Goal: Transaction & Acquisition: Purchase product/service

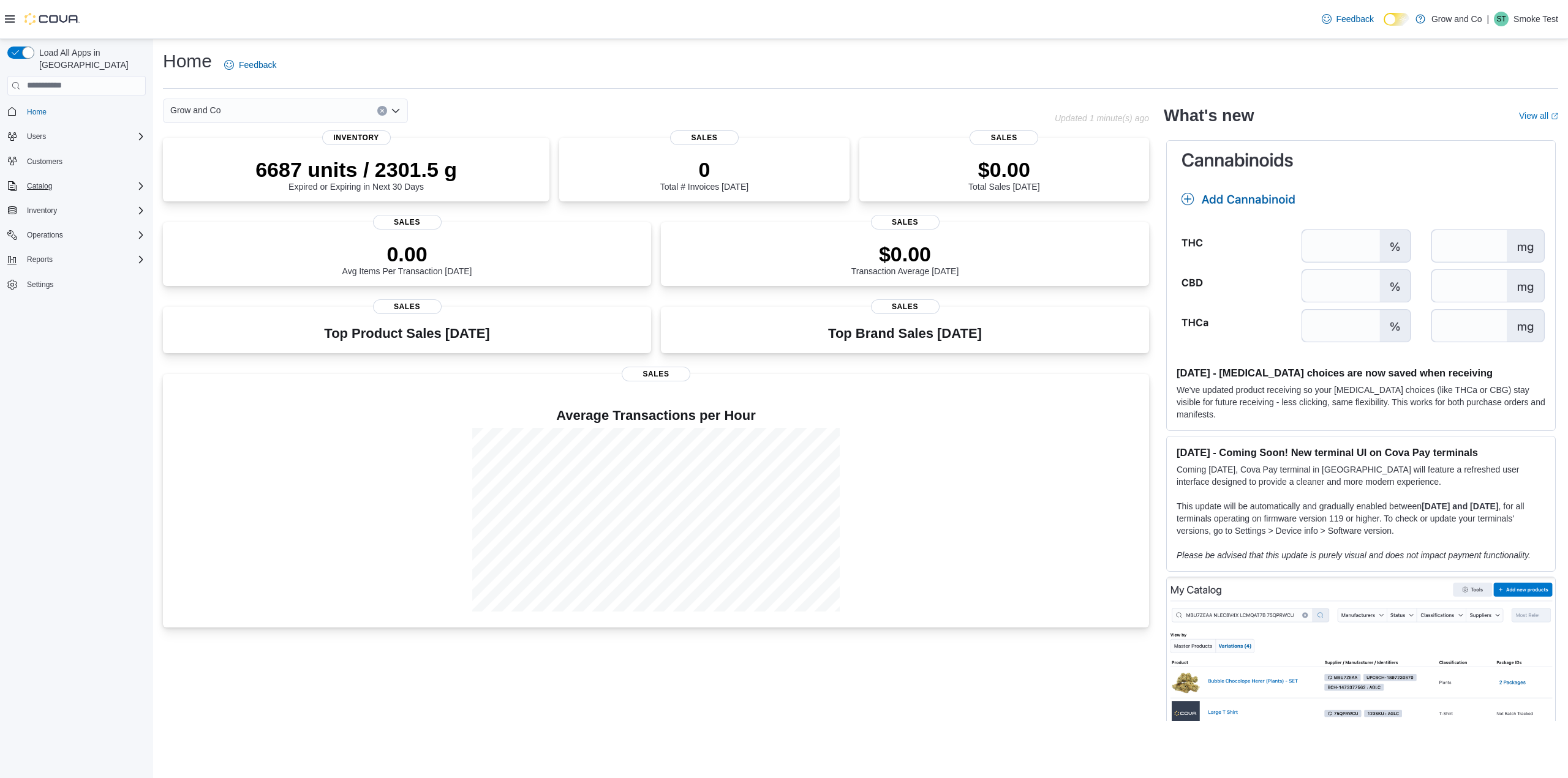
click at [85, 179] on div "Catalog" at bounding box center [84, 185] width 124 height 14
click at [53, 215] on span "My Catalog (Classic)" at bounding box center [56, 220] width 68 height 10
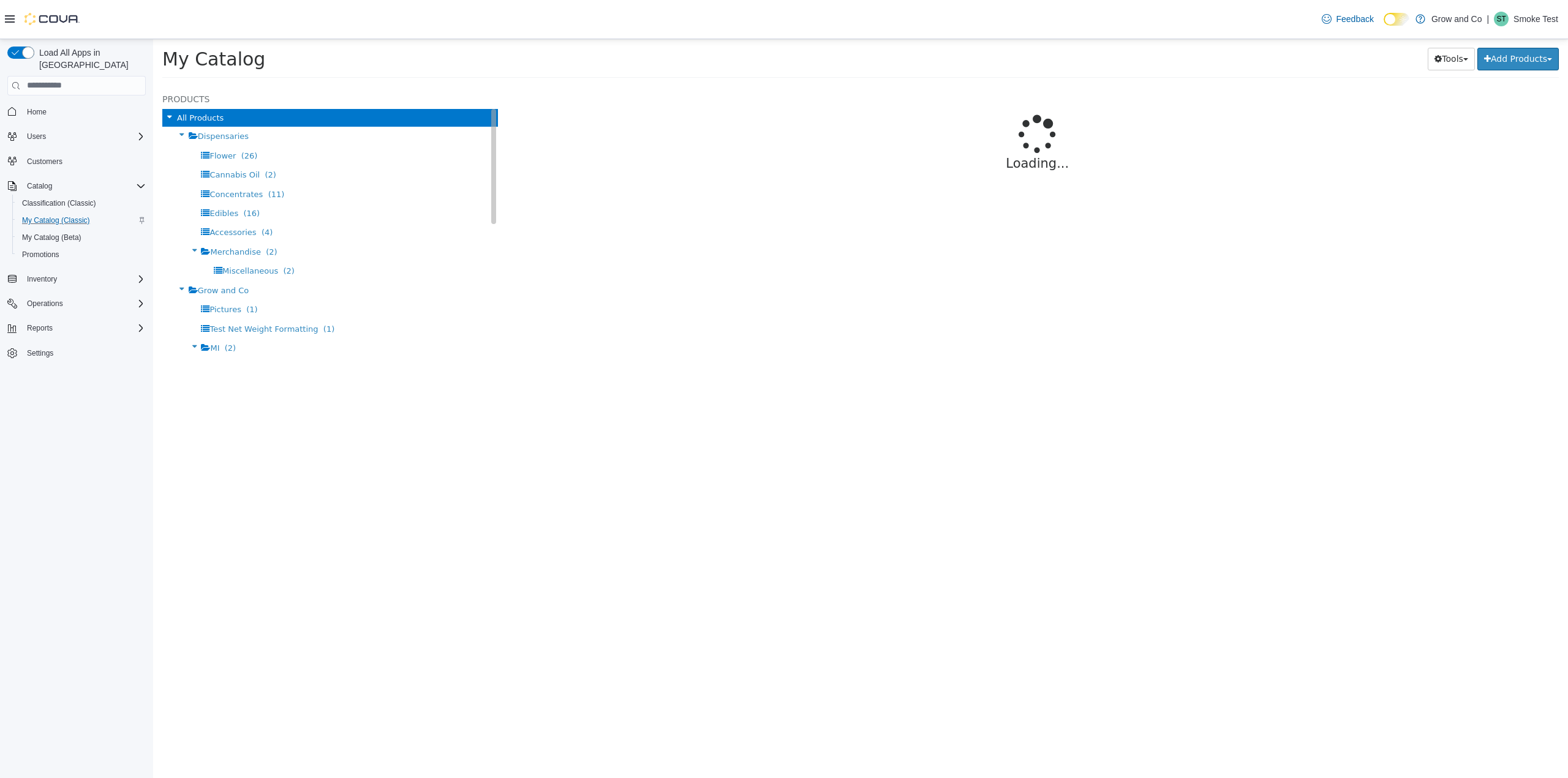
select select "**********"
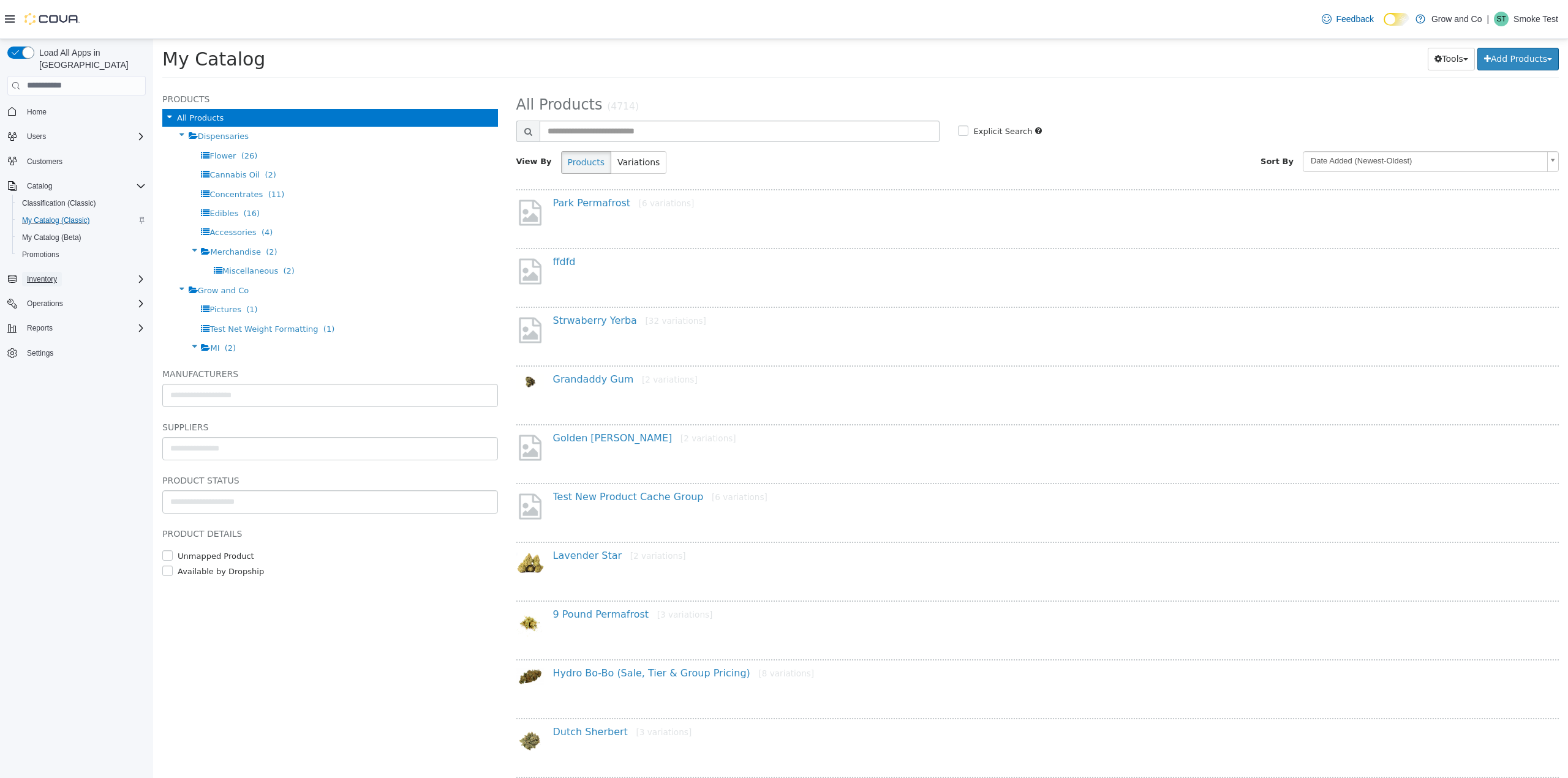
click at [56, 274] on span "Inventory" at bounding box center [42, 279] width 30 height 10
click at [70, 343] on span "Inventory Manager (Classic)" at bounding box center [68, 348] width 91 height 10
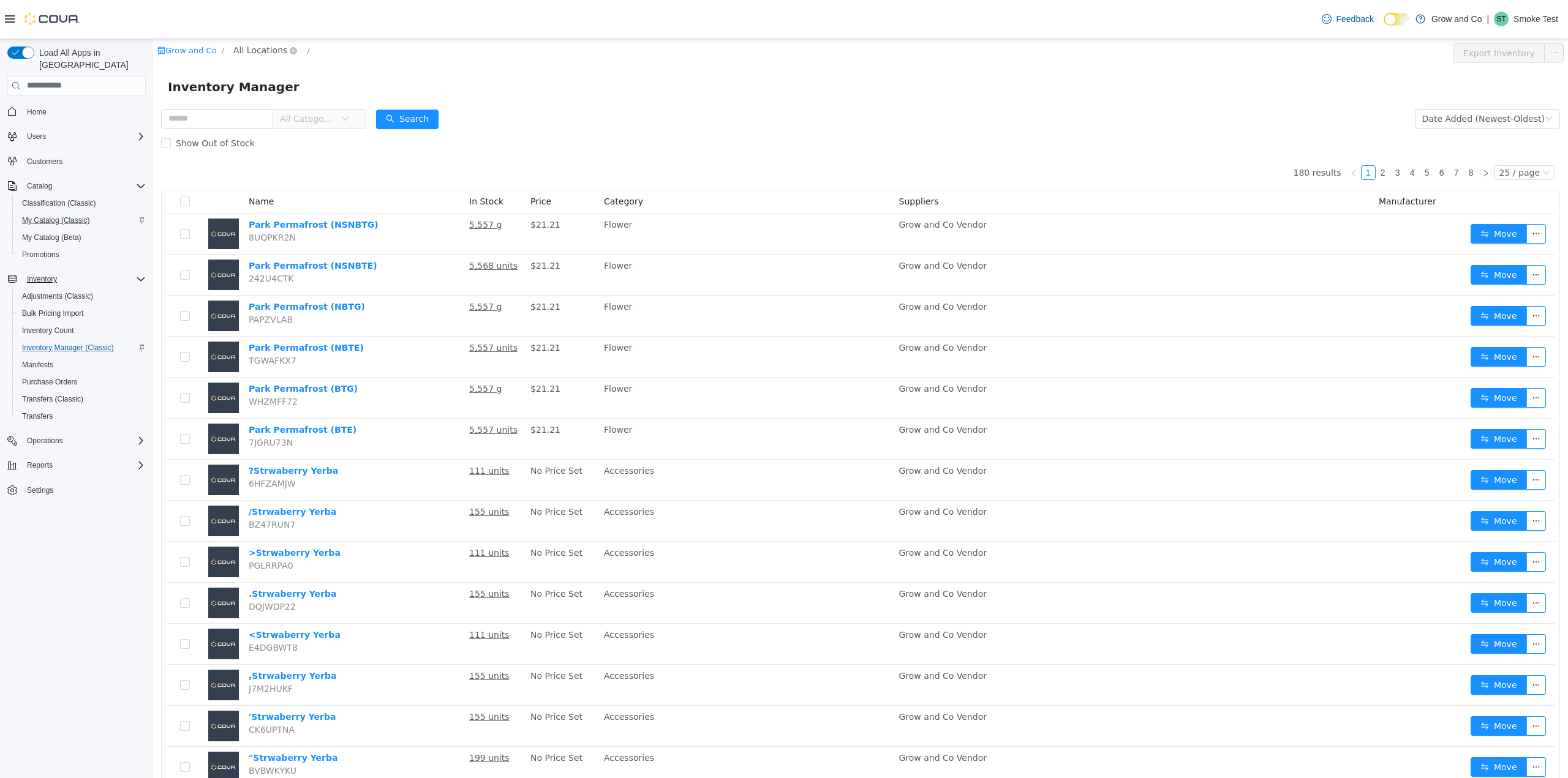
click at [261, 50] on span "All Locations" at bounding box center [260, 50] width 54 height 14
type input "**"
click at [288, 111] on span "[PERSON_NAME], [GEOGRAPHIC_DATA]" at bounding box center [341, 116] width 167 height 10
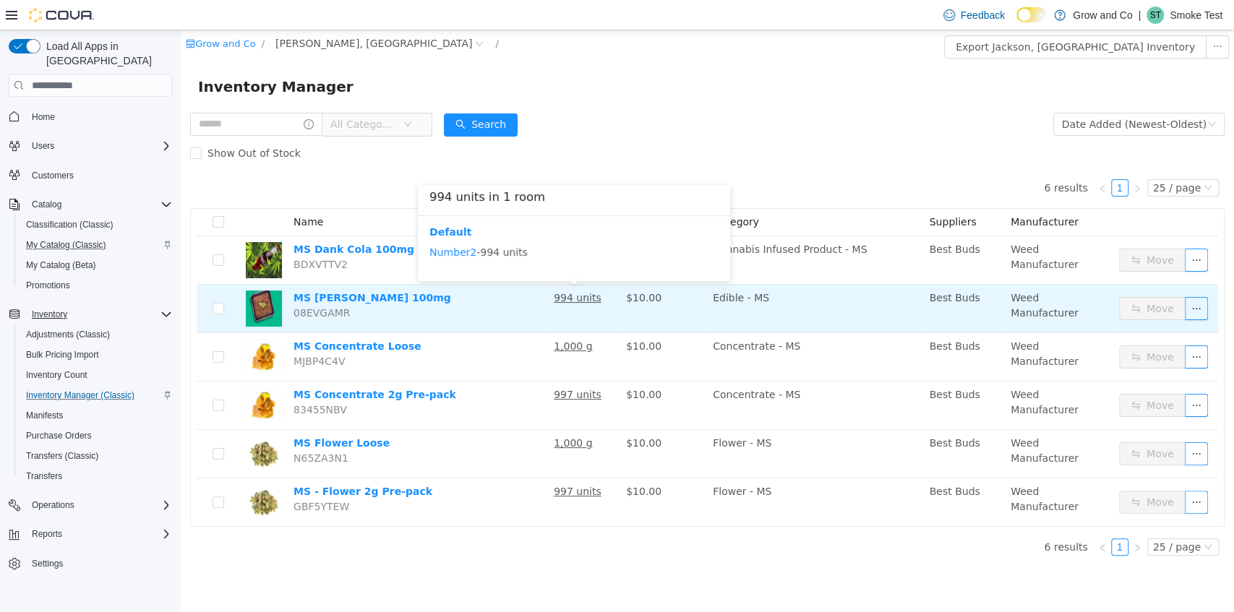
click at [562, 301] on u "994 units" at bounding box center [578, 298] width 48 height 12
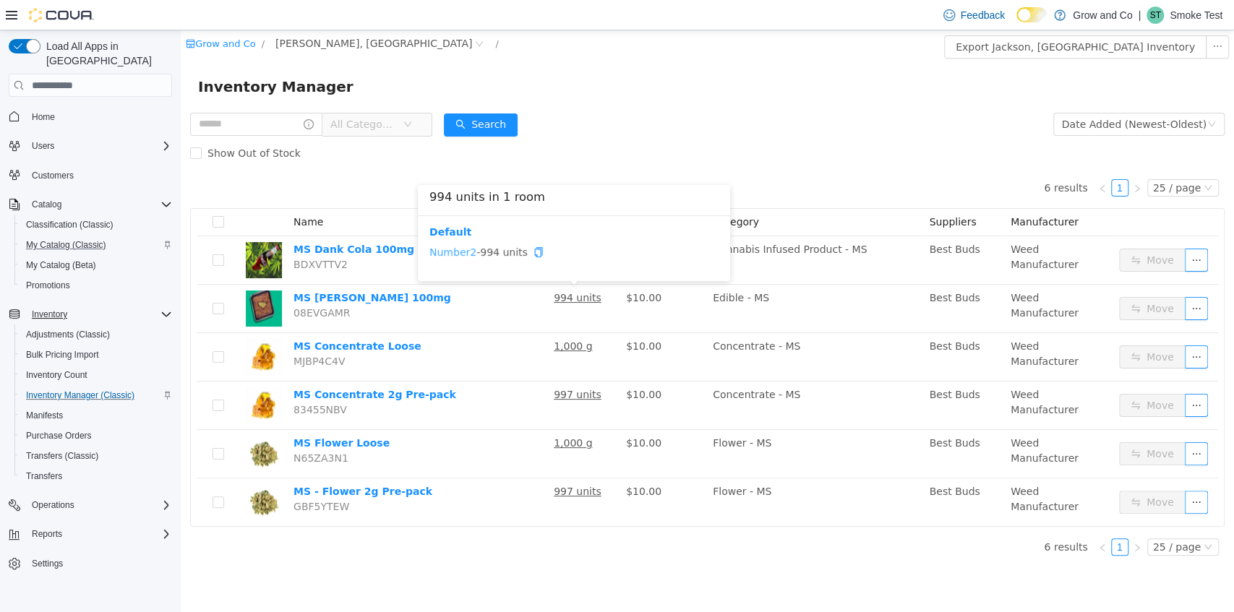
click at [451, 249] on link "Number2" at bounding box center [452, 253] width 47 height 12
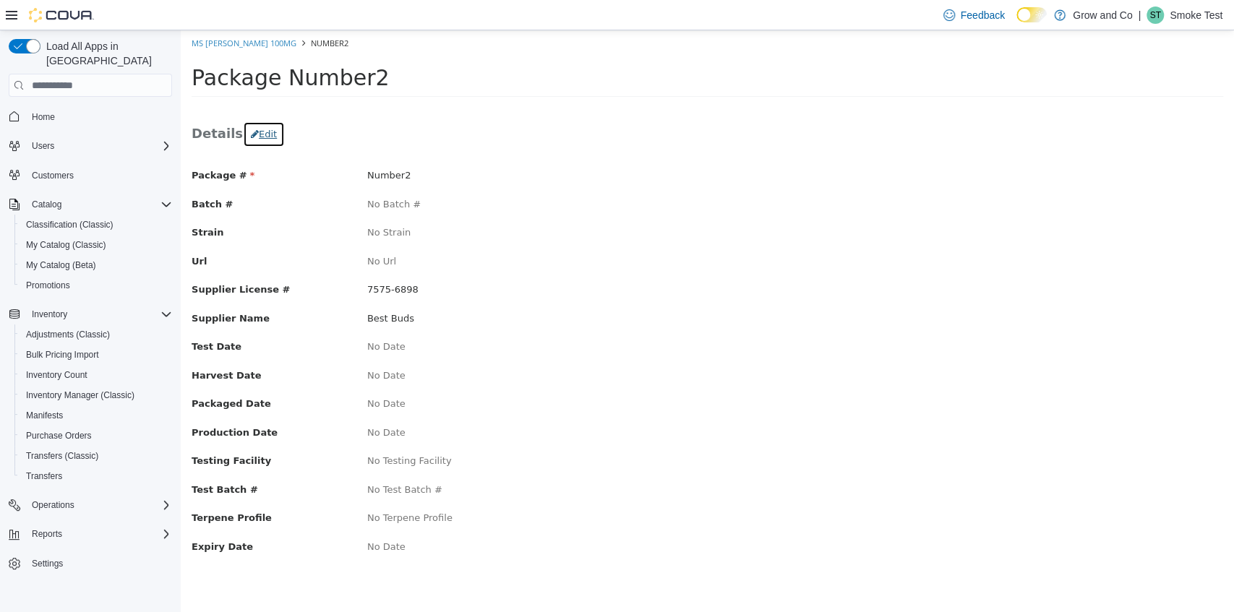
click at [258, 135] on button "Edit" at bounding box center [264, 134] width 42 height 26
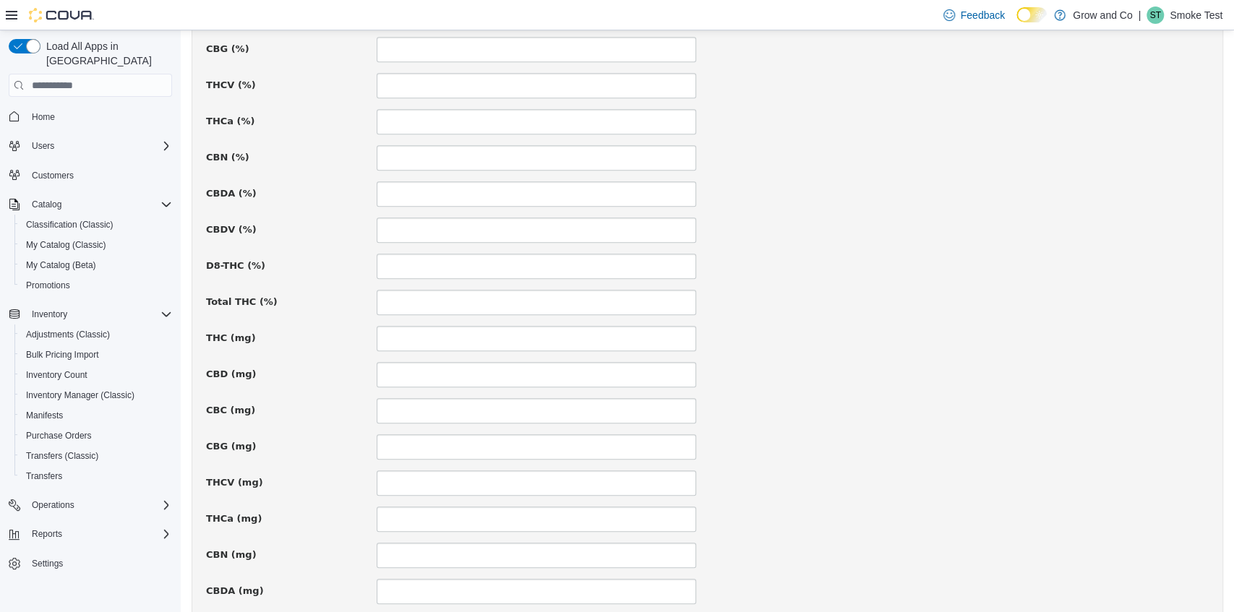
scroll to position [668, 0]
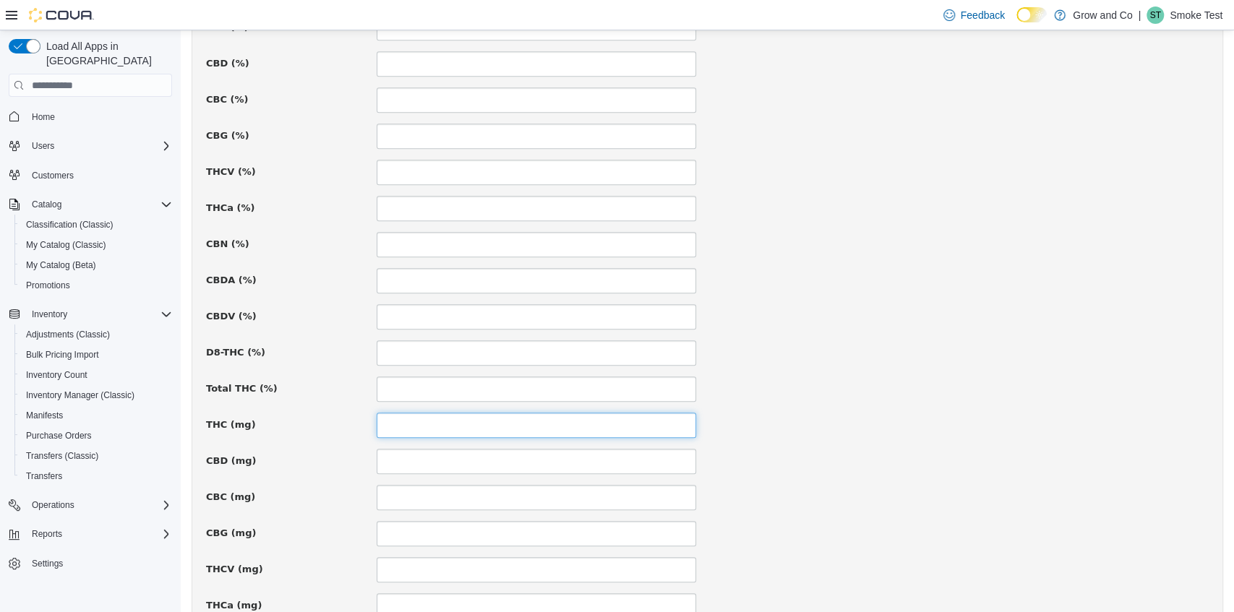
click at [412, 423] on input at bounding box center [537, 425] width 320 height 25
type input "***"
click at [811, 364] on div "Package # Number2 Batch # Strain Url Supplier License # ********* Supplier Name…" at bounding box center [707, 181] width 1003 height 1360
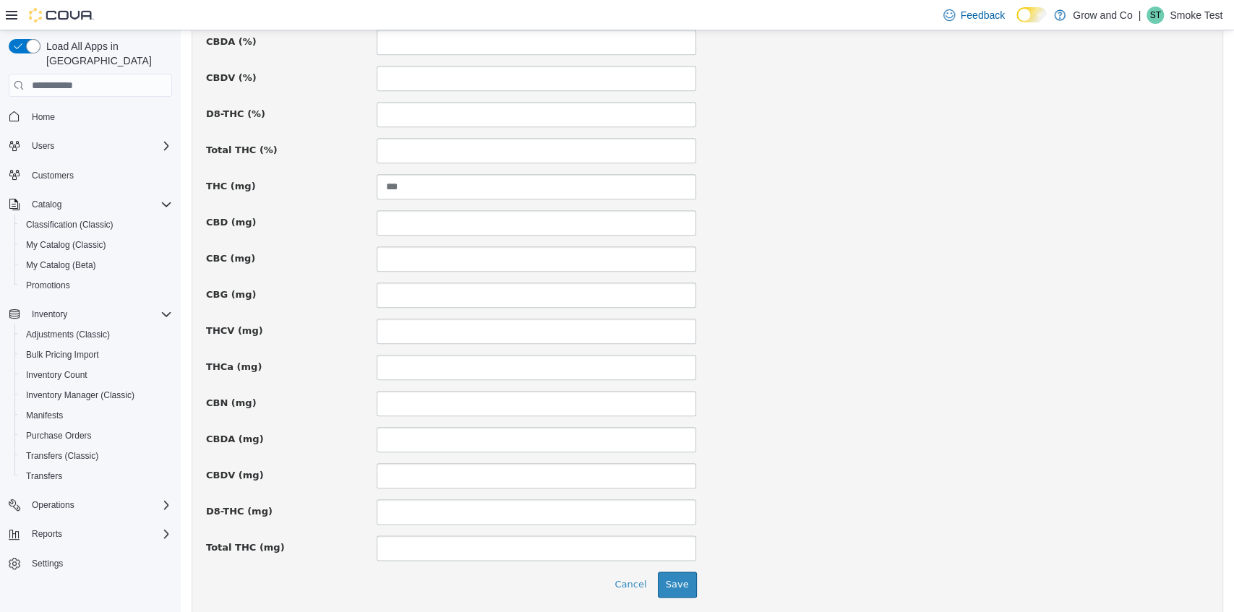
scroll to position [957, 0]
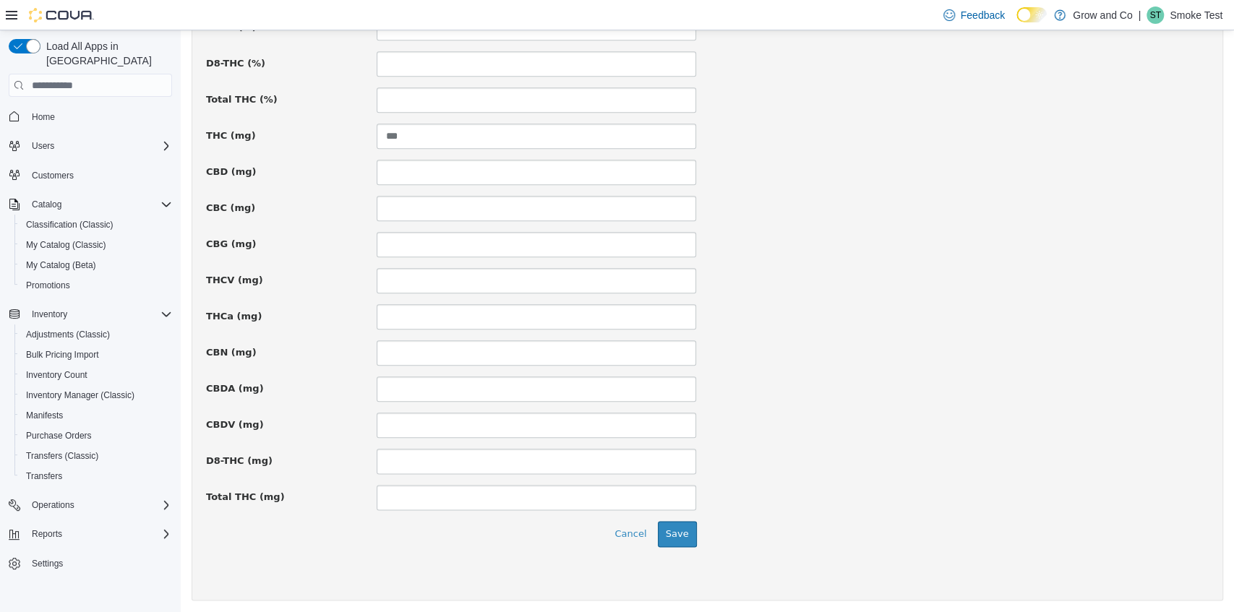
click at [694, 527] on div "Cancel Save" at bounding box center [451, 534] width 513 height 26
click at [691, 528] on button "Save" at bounding box center [677, 534] width 39 height 26
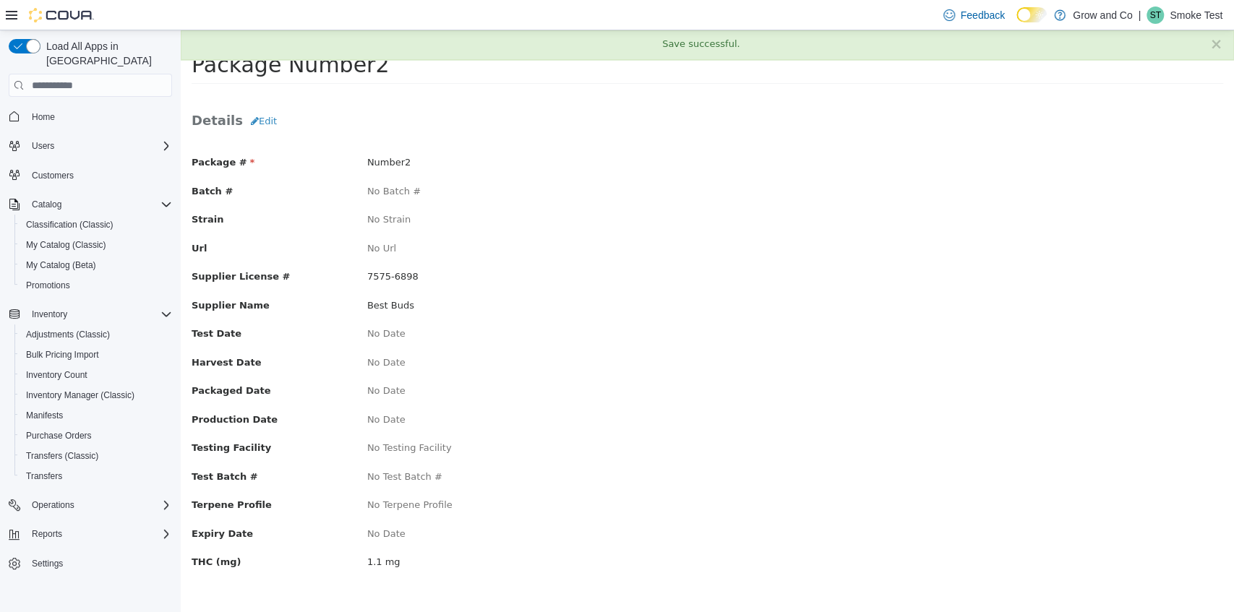
scroll to position [0, 0]
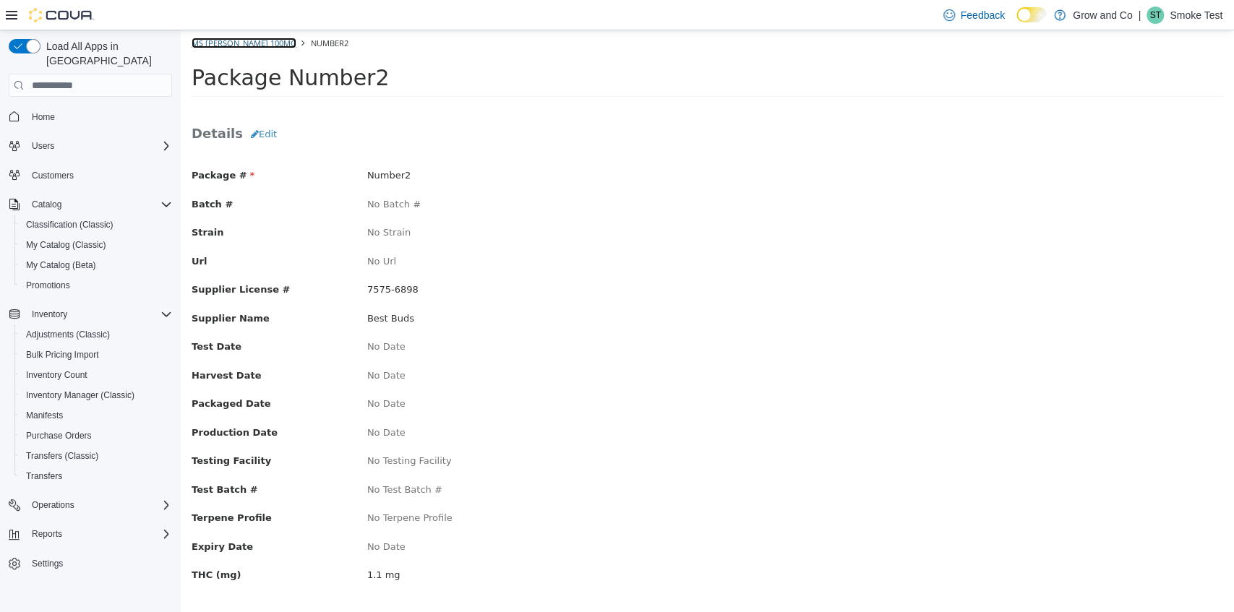
click at [216, 40] on link "MS [PERSON_NAME] 100mg" at bounding box center [244, 43] width 105 height 11
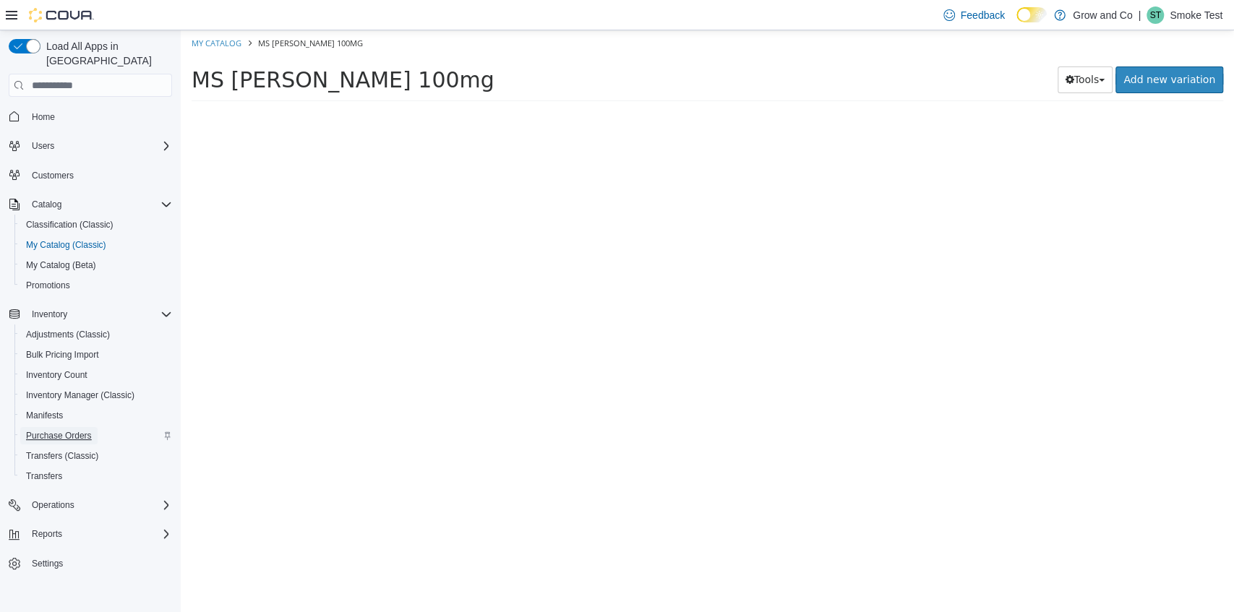
click at [72, 430] on span "Purchase Orders" at bounding box center [59, 436] width 66 height 12
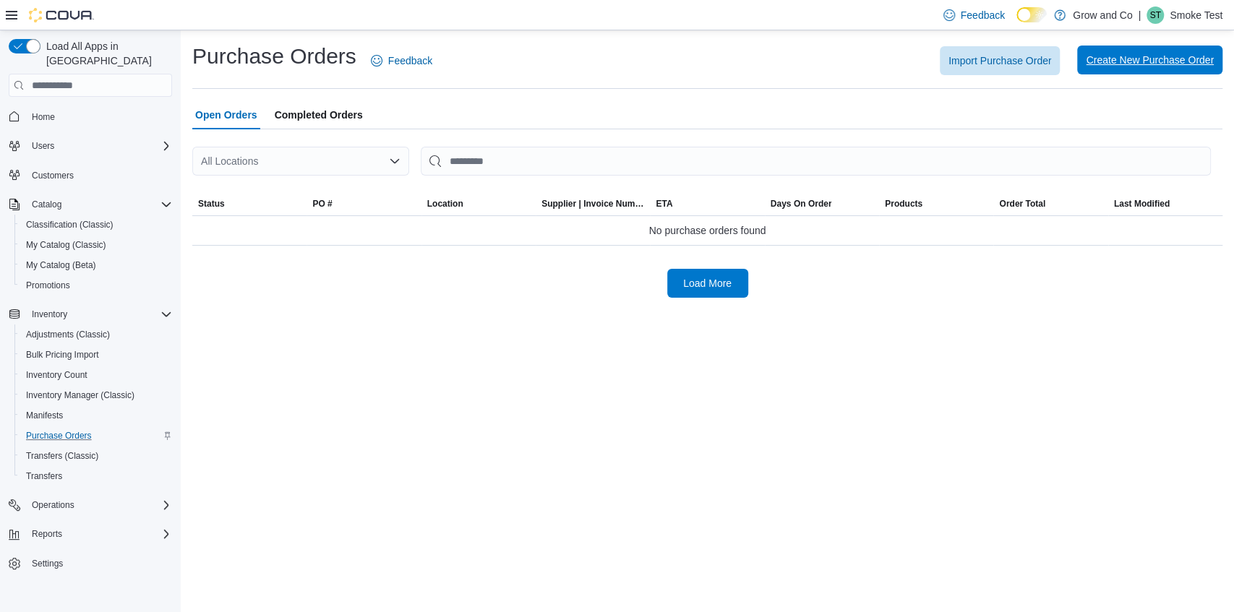
click at [1119, 62] on span "Create New Purchase Order" at bounding box center [1150, 60] width 128 height 14
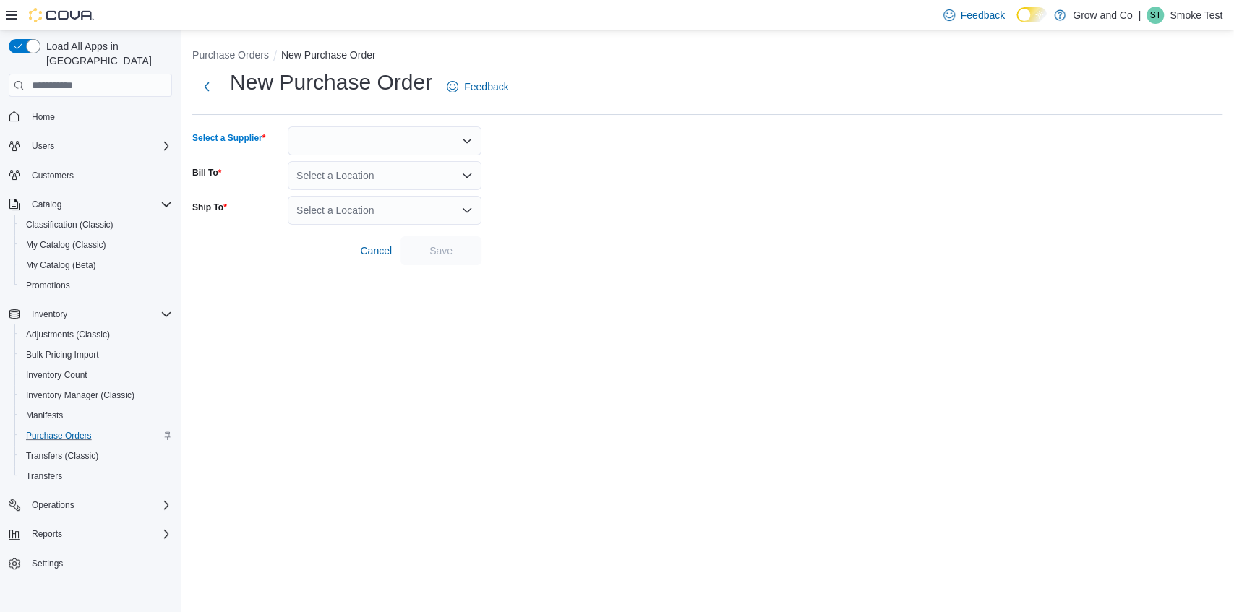
click at [346, 142] on div at bounding box center [385, 141] width 194 height 29
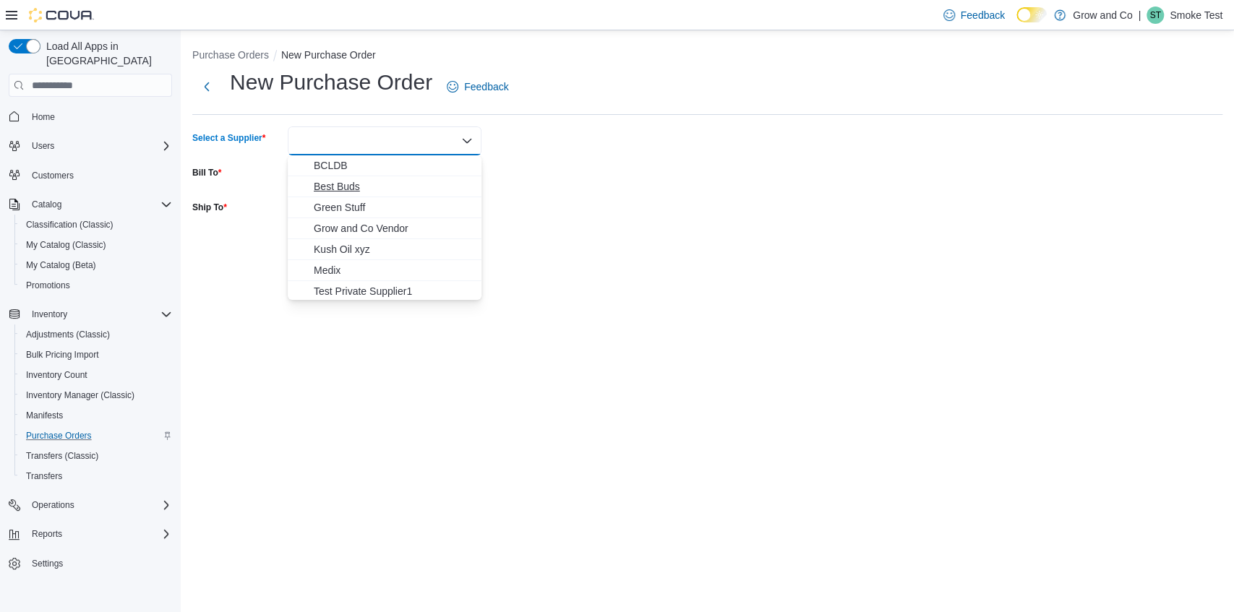
click at [346, 190] on span "Best Buds" at bounding box center [393, 186] width 159 height 14
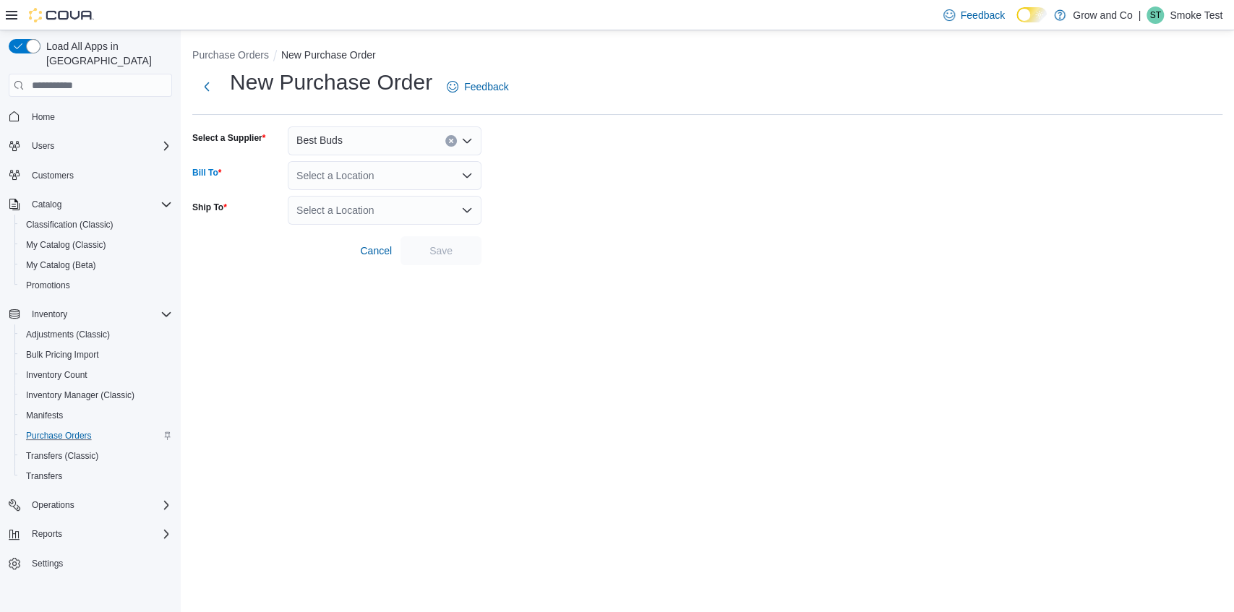
click at [340, 186] on div "Select a Location" at bounding box center [385, 175] width 194 height 29
type input "**"
click at [357, 198] on span "[PERSON_NAME], [GEOGRAPHIC_DATA]" at bounding box center [433, 200] width 194 height 14
click at [356, 202] on div "Select a Location" at bounding box center [385, 210] width 194 height 29
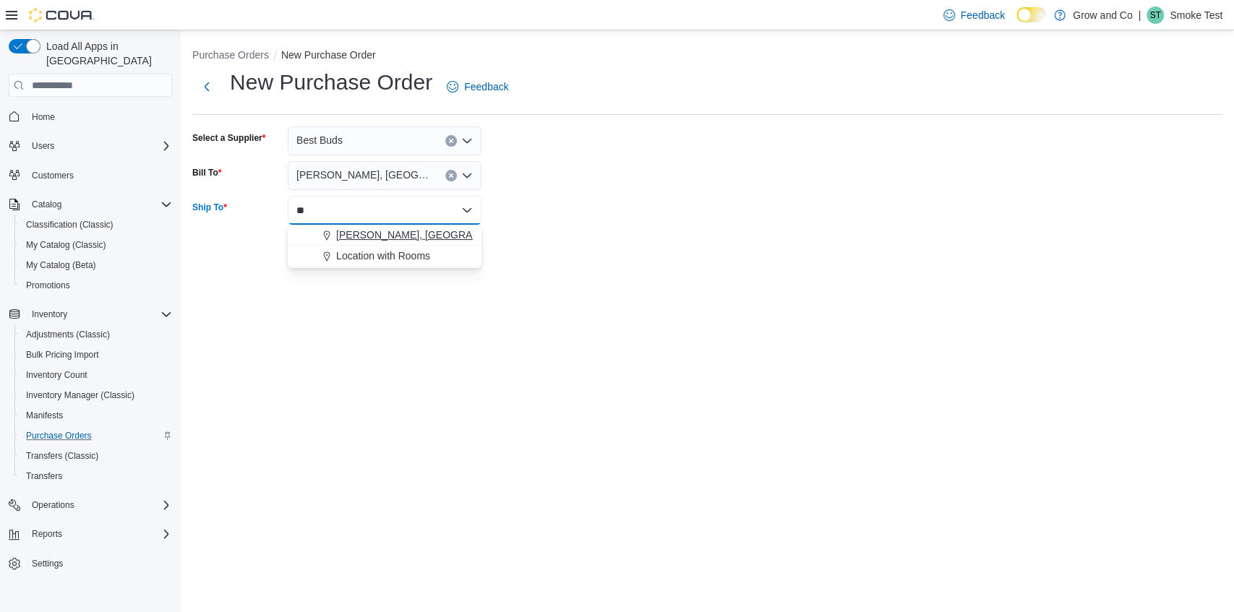
type input "**"
click at [405, 232] on div "[PERSON_NAME], [GEOGRAPHIC_DATA]" at bounding box center [393, 235] width 159 height 14
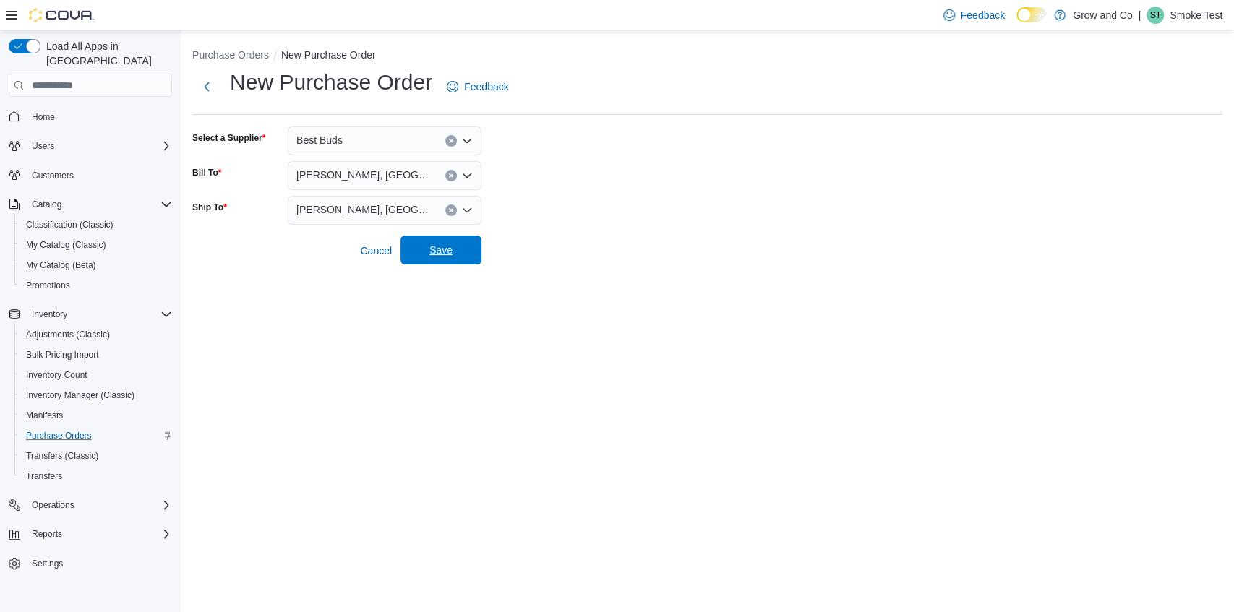
click at [463, 265] on div "Cancel Save" at bounding box center [336, 250] width 289 height 29
click at [465, 257] on span "Save" at bounding box center [441, 250] width 64 height 29
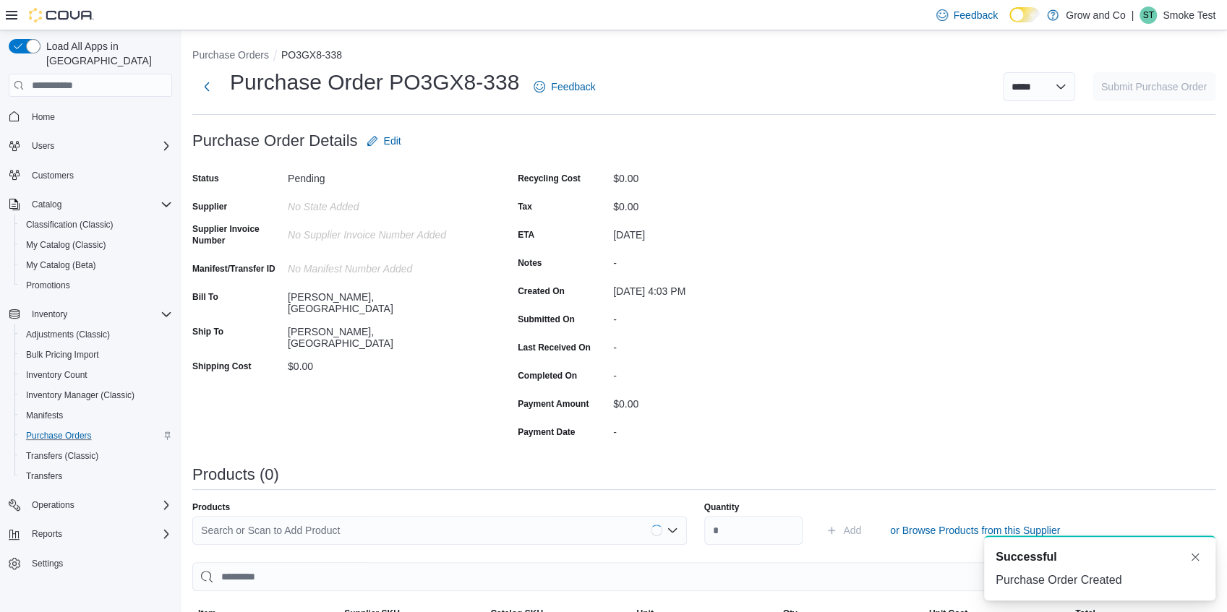
scroll to position [249, 0]
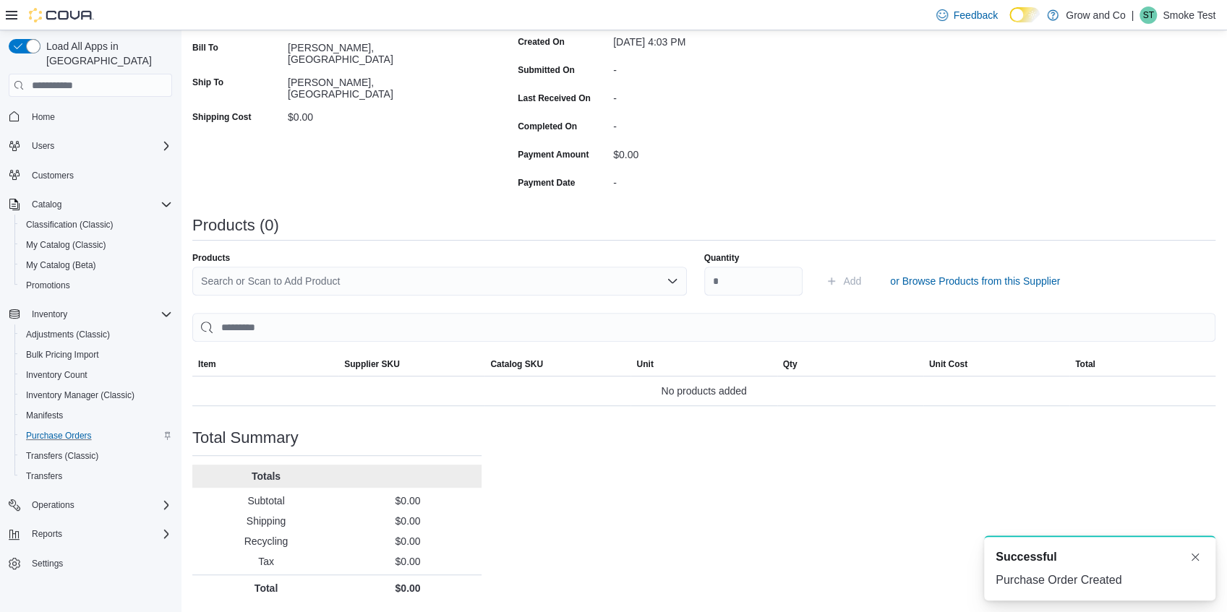
click at [470, 292] on div "Search or Scan to Add Product" at bounding box center [439, 281] width 495 height 29
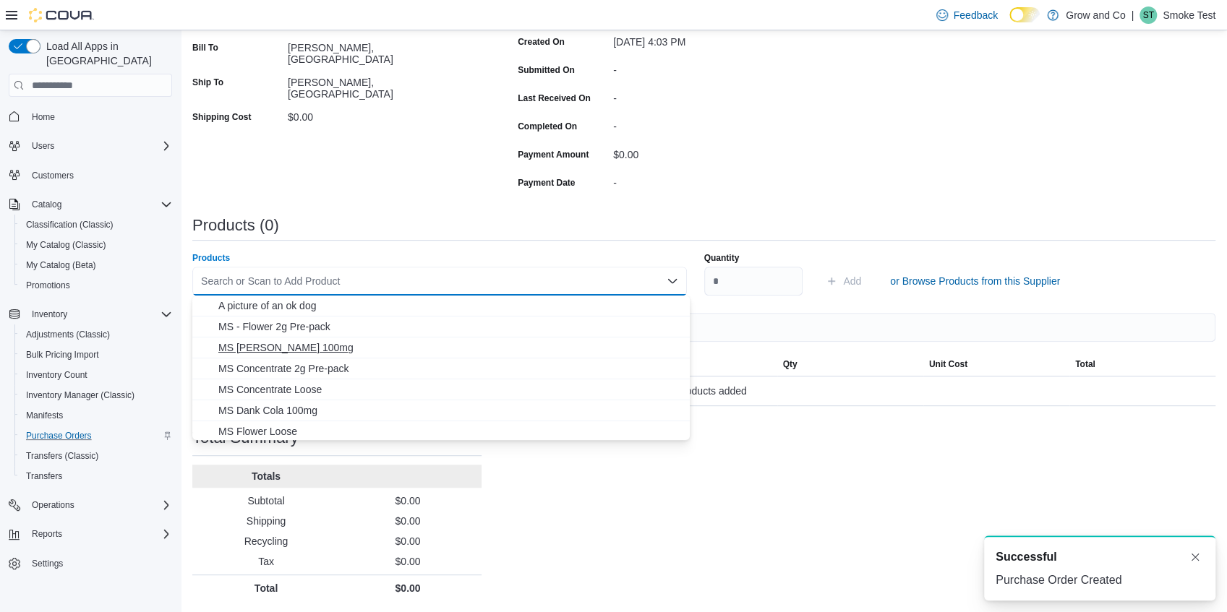
click at [295, 348] on span "MS [PERSON_NAME] 100mg" at bounding box center [449, 348] width 463 height 14
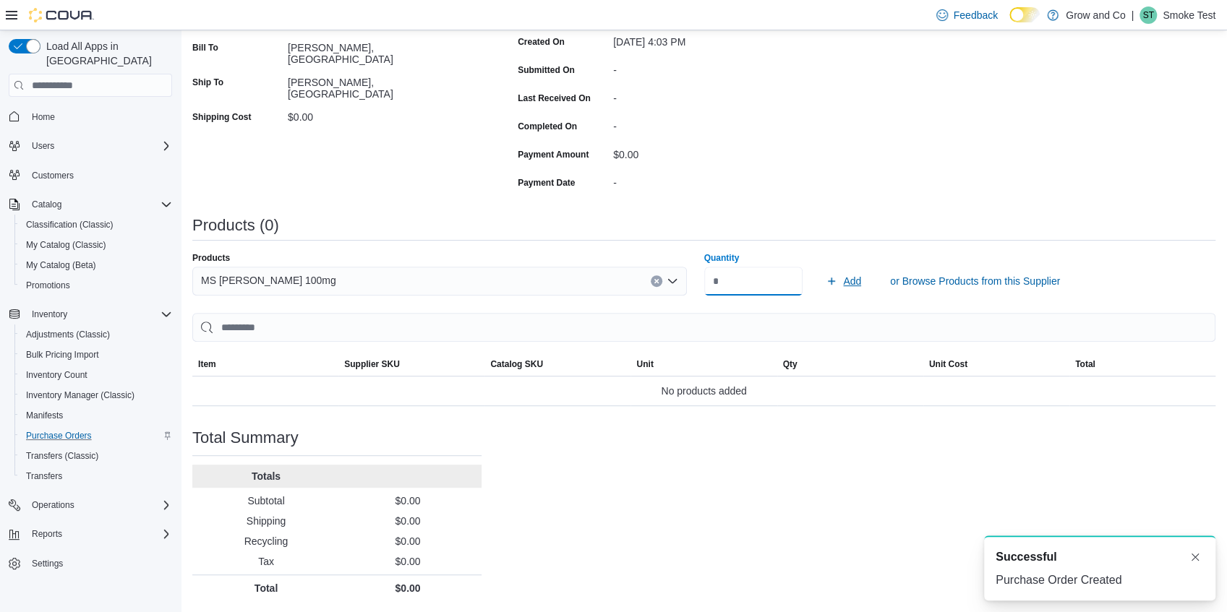
type input "*"
click at [845, 281] on span "Add" at bounding box center [843, 281] width 35 height 29
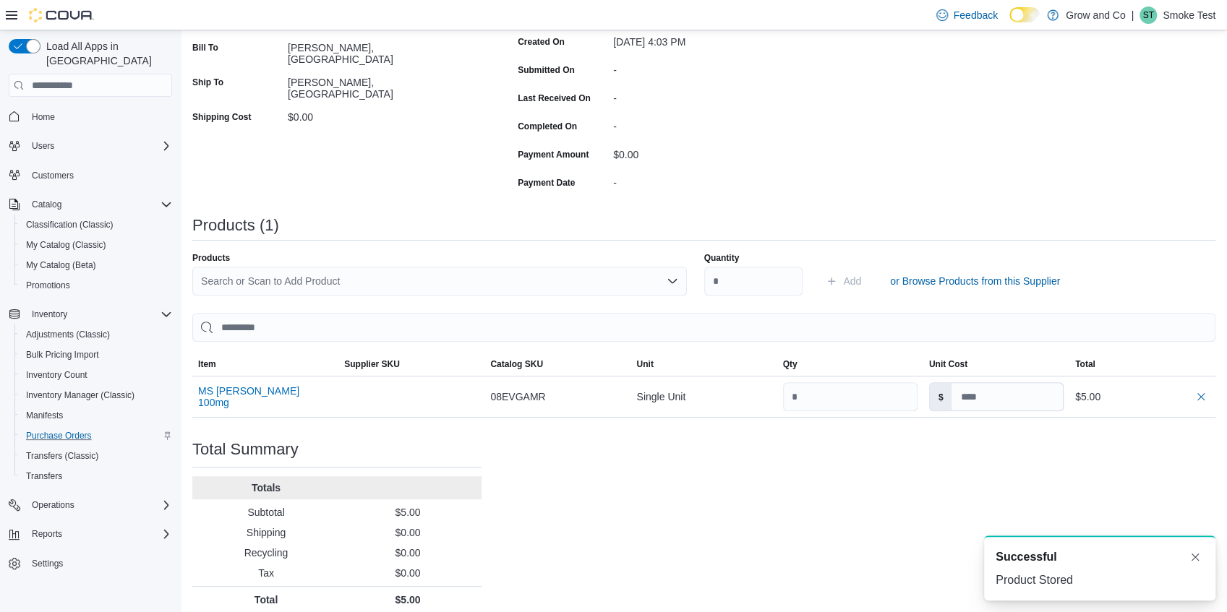
scroll to position [0, 0]
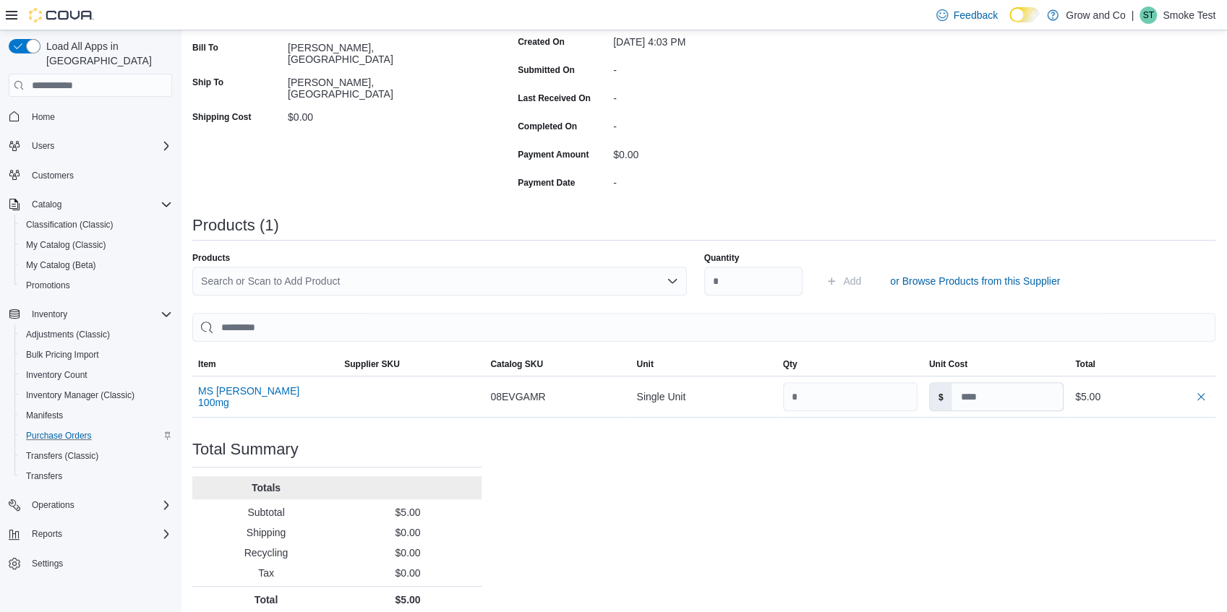
click at [357, 279] on div "Search or Scan to Add Product" at bounding box center [439, 281] width 495 height 29
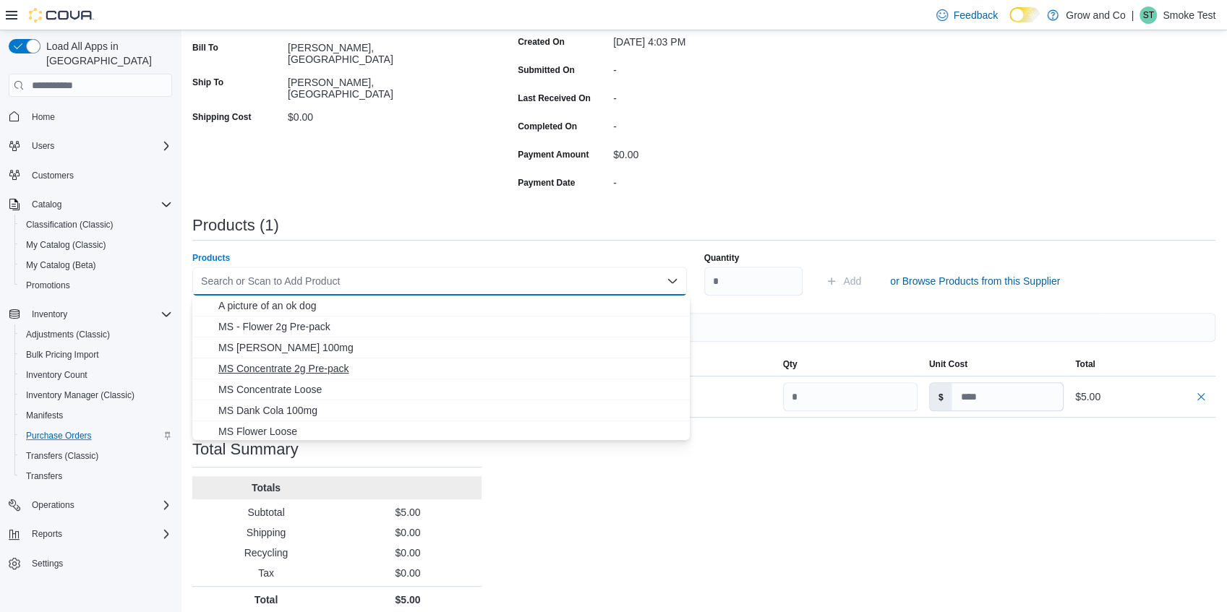
click at [288, 372] on span "MS Concentrate 2g Pre-pack" at bounding box center [449, 368] width 463 height 14
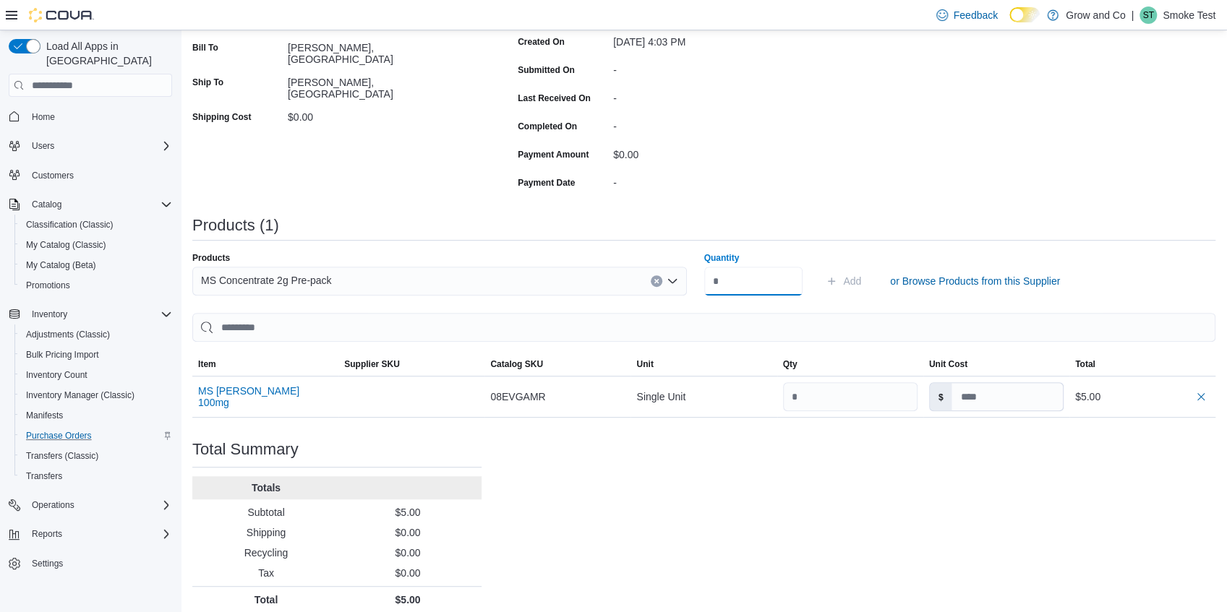
click at [732, 286] on input "Quantity" at bounding box center [753, 281] width 99 height 29
type input "*"
click at [843, 276] on span "Add" at bounding box center [843, 281] width 35 height 29
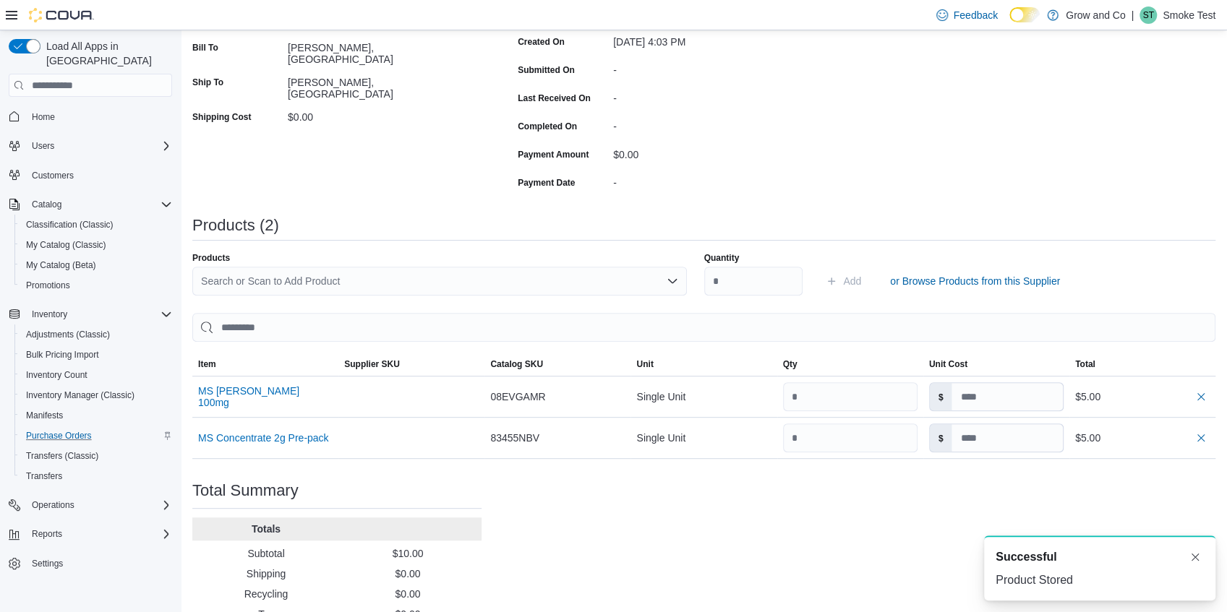
click at [325, 296] on div "Products Search or Scan to Add Product Quantity Add or Browse Products from thi…" at bounding box center [703, 355] width 1023 height 207
click at [318, 288] on div "Search or Scan to Add Product" at bounding box center [439, 281] width 495 height 29
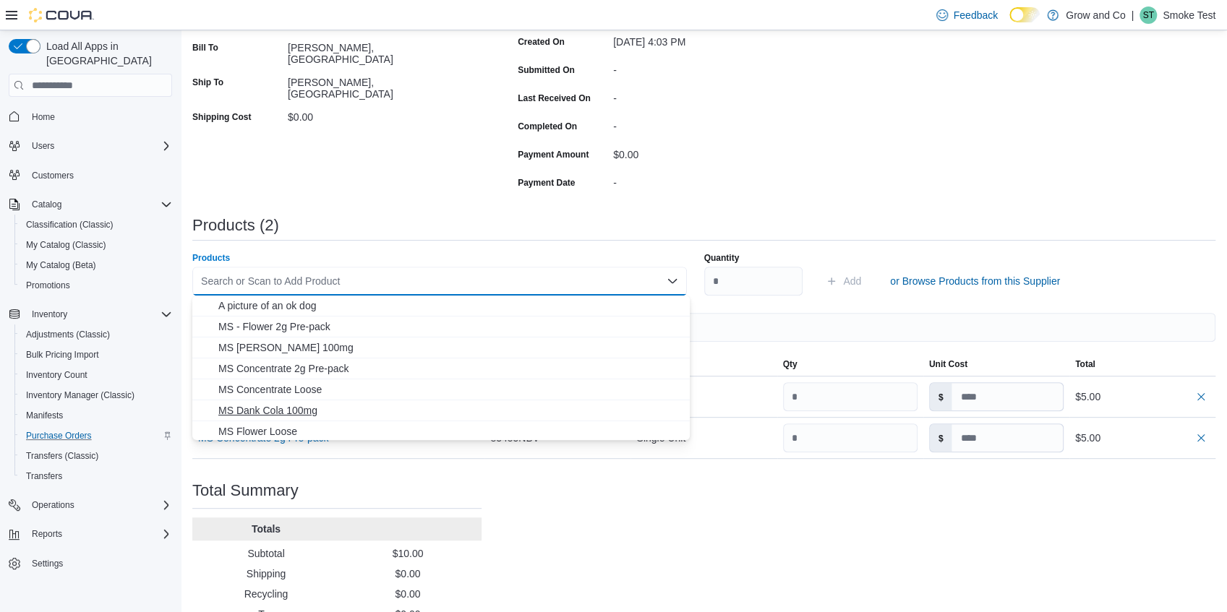
drag, startPoint x: 284, startPoint y: 403, endPoint x: 353, endPoint y: 392, distance: 69.6
click at [285, 403] on span "MS Dank Cola 100mg" at bounding box center [449, 410] width 463 height 14
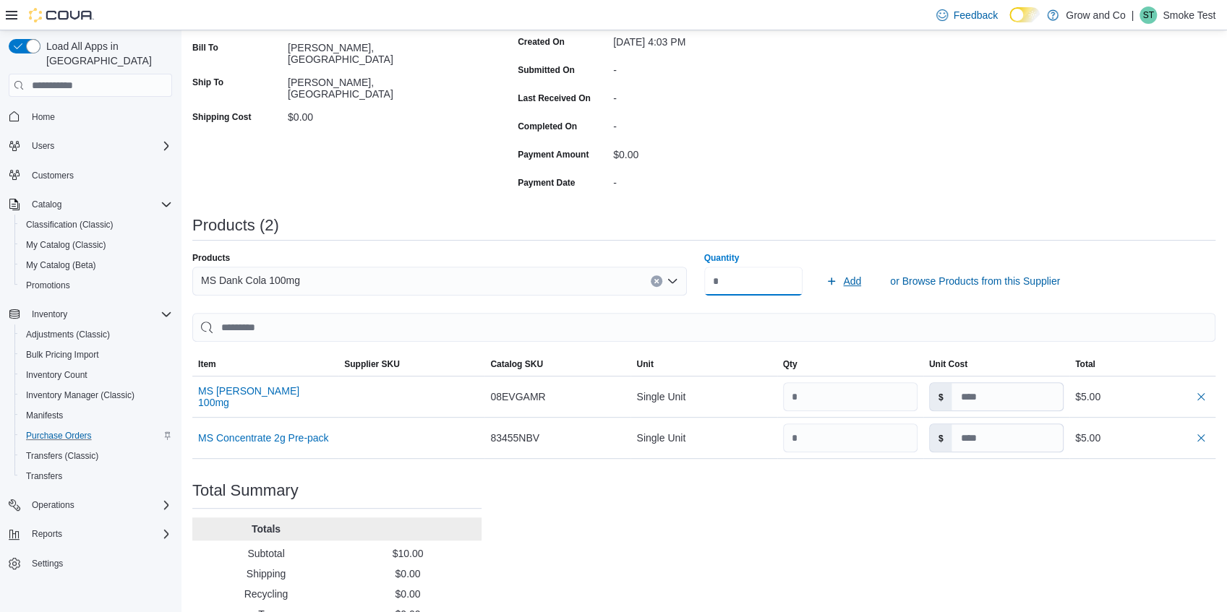
type input "*"
click at [848, 284] on span "Add" at bounding box center [852, 281] width 18 height 14
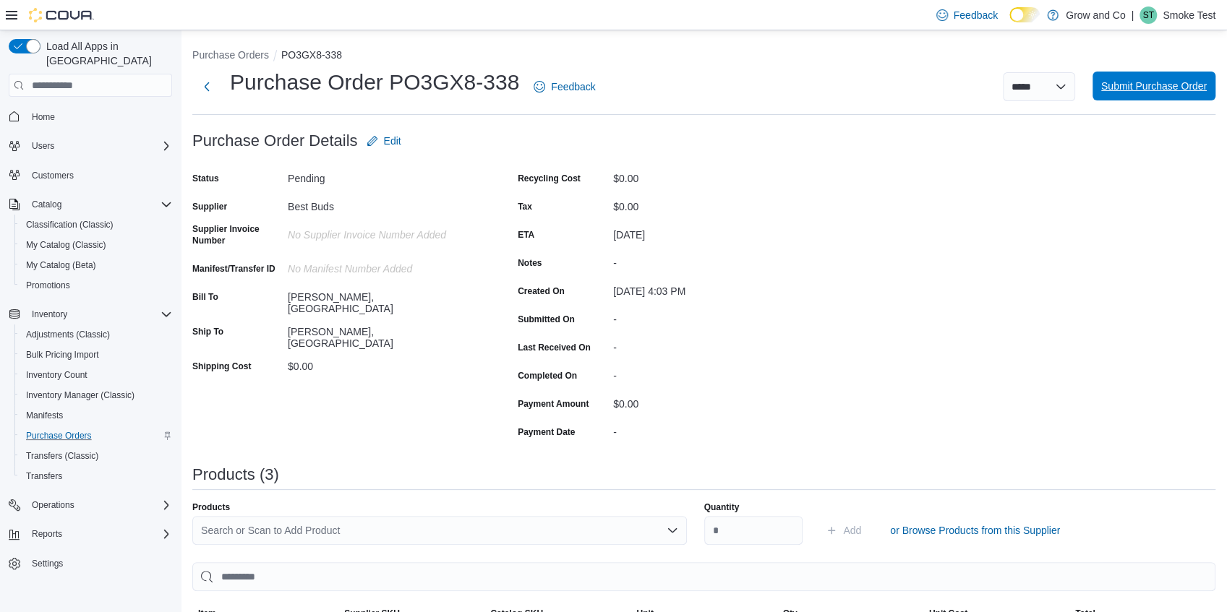
click at [1162, 90] on span "Submit Purchase Order" at bounding box center [1154, 86] width 106 height 14
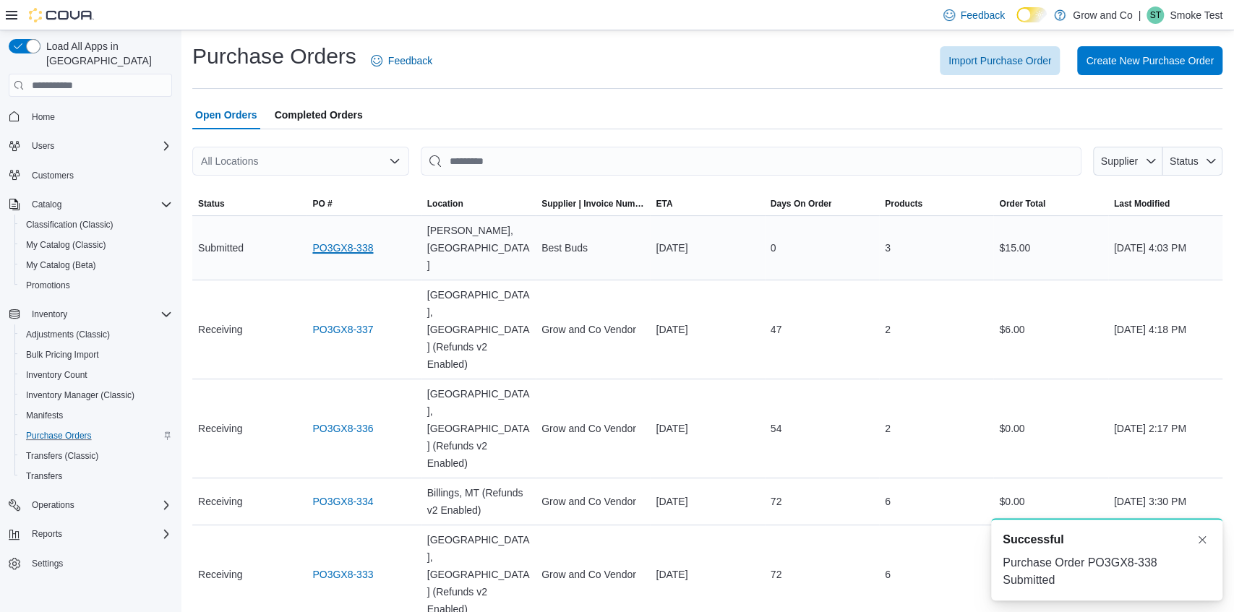
click at [347, 239] on link "PO3GX8-338" at bounding box center [342, 247] width 61 height 17
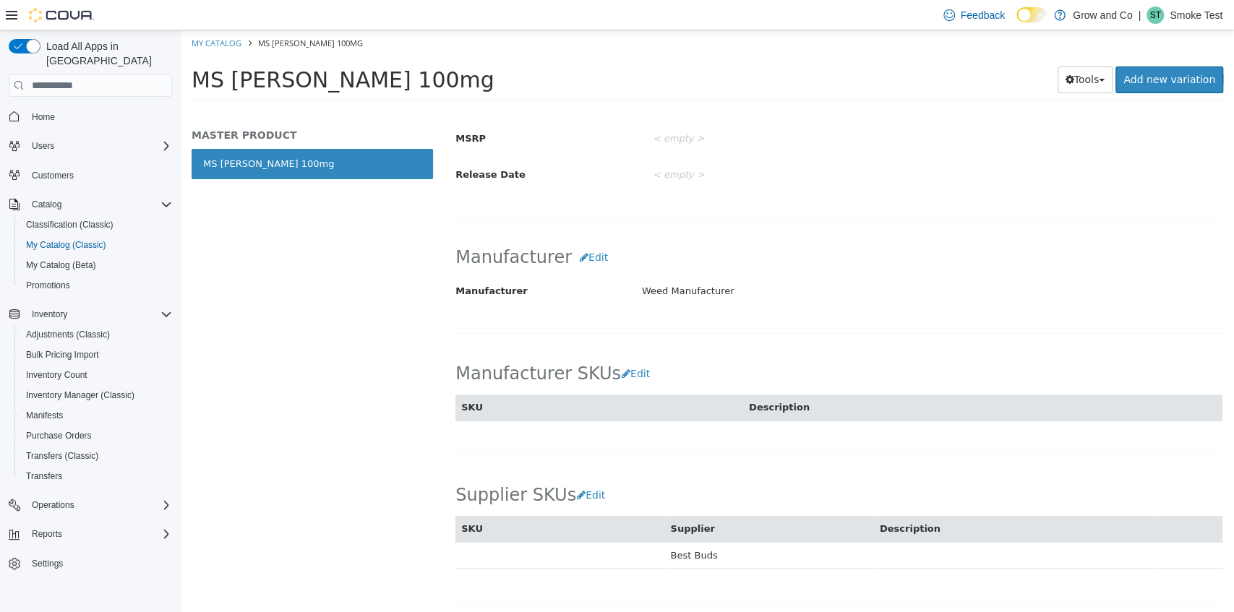
scroll to position [626, 0]
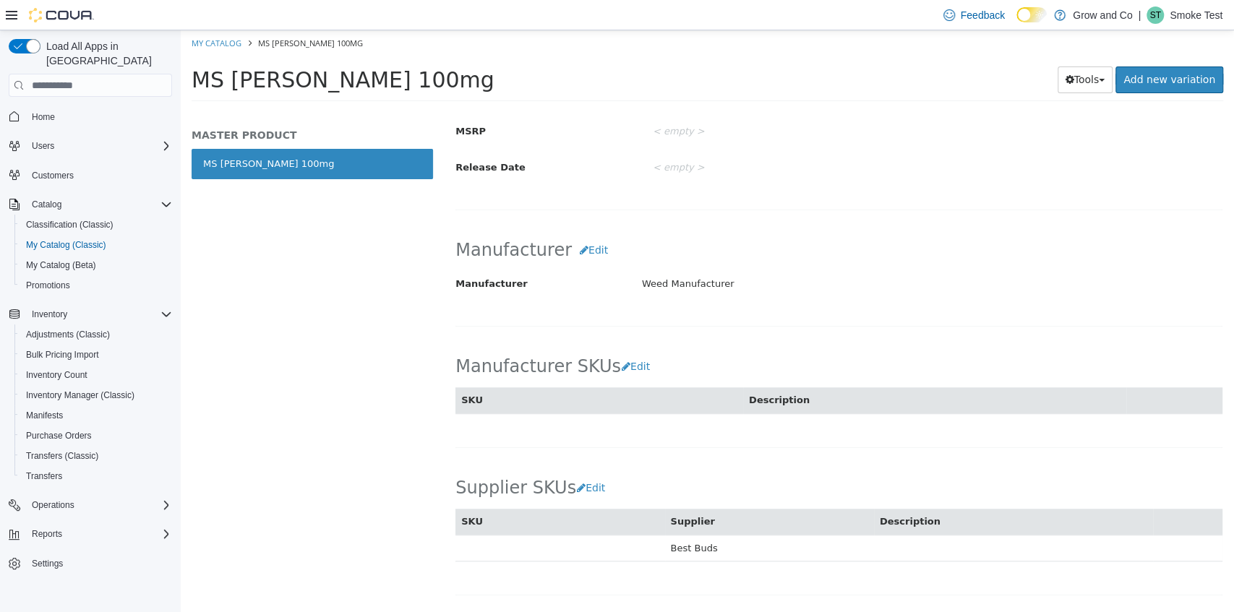
drag, startPoint x: 642, startPoint y: 286, endPoint x: 750, endPoint y: 286, distance: 108.4
click at [750, 286] on div "Weed Manufacturer" at bounding box center [937, 284] width 591 height 25
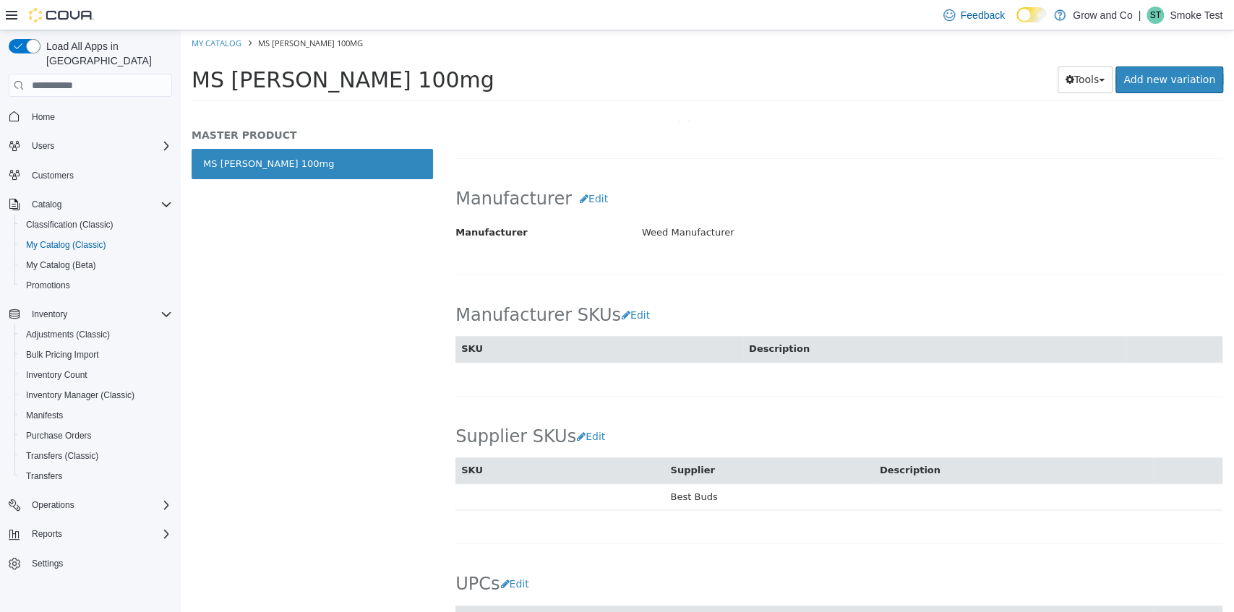
scroll to position [723, 0]
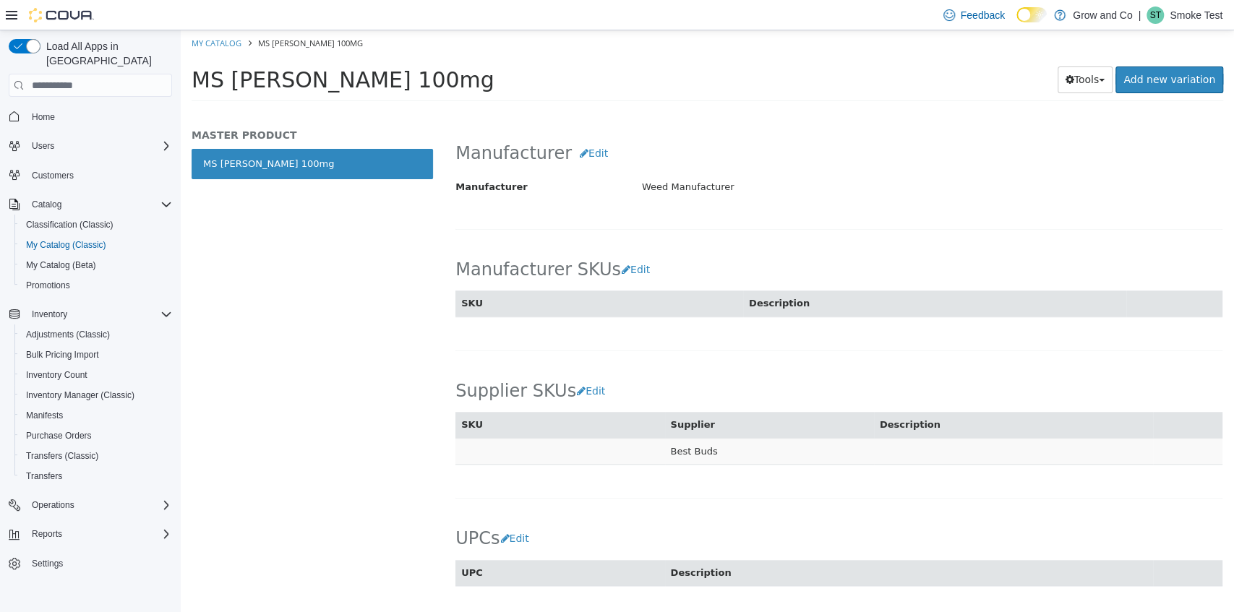
drag, startPoint x: 667, startPoint y: 454, endPoint x: 731, endPoint y: 454, distance: 64.3
click at [731, 454] on td "Best Buds" at bounding box center [769, 451] width 209 height 27
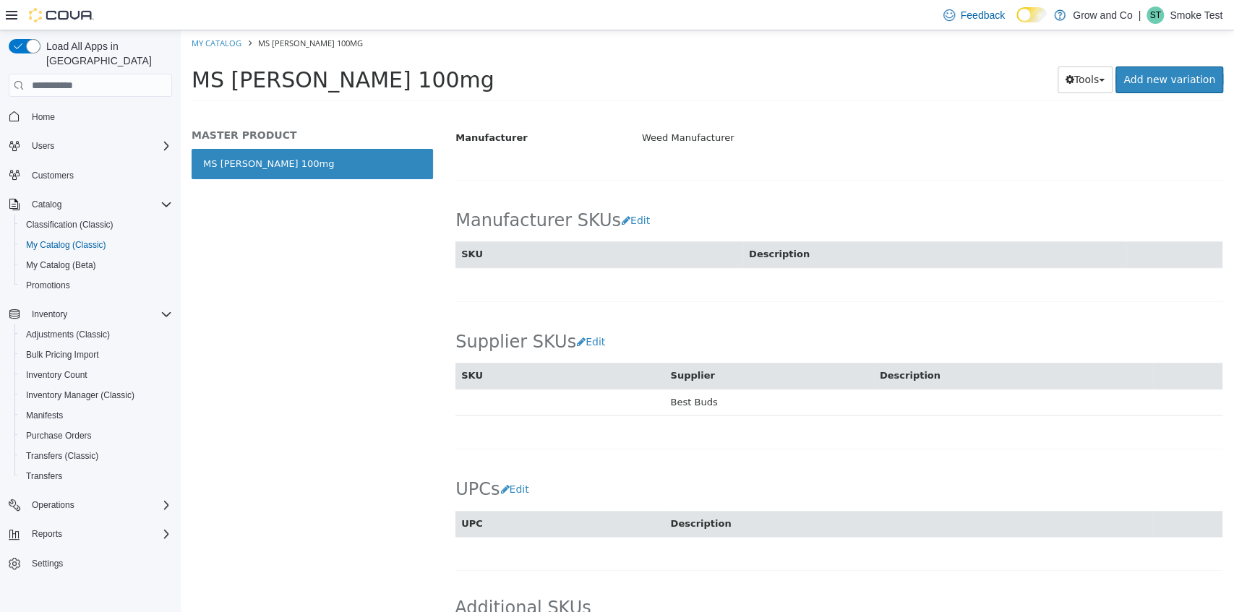
scroll to position [821, 0]
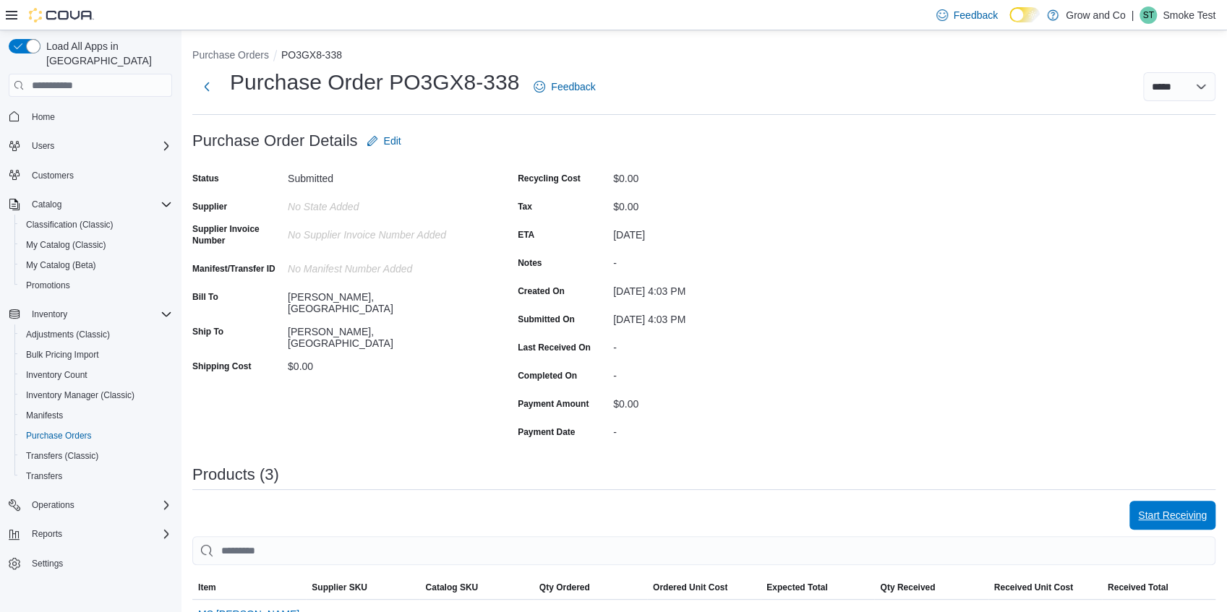
click at [1181, 513] on span "Start Receiving" at bounding box center [1172, 515] width 69 height 14
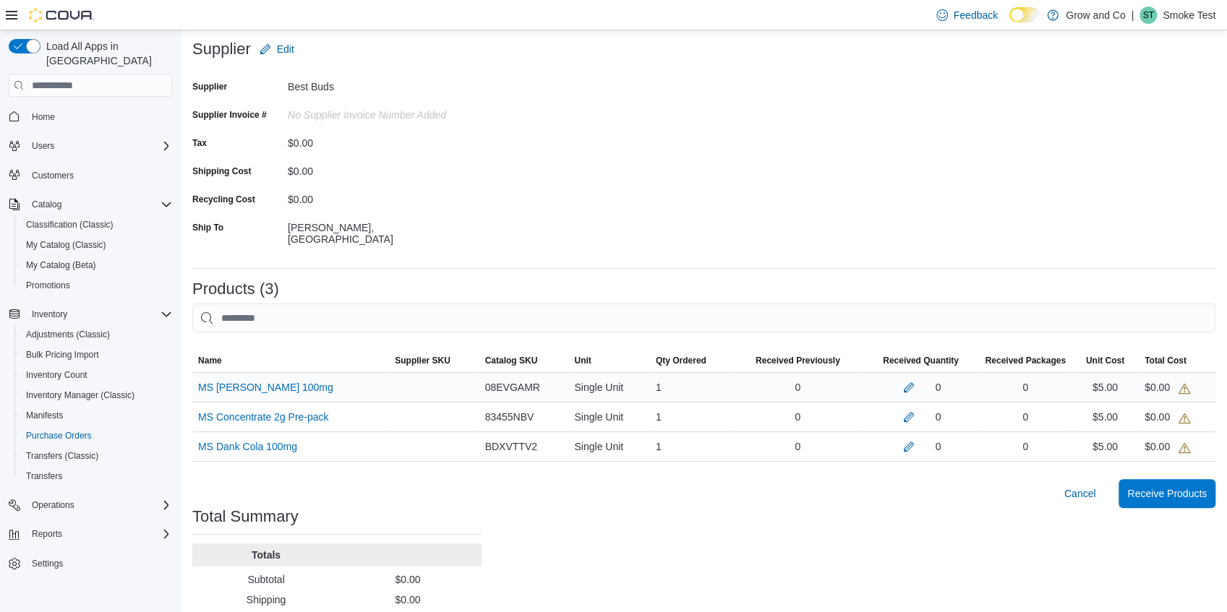
scroll to position [163, 0]
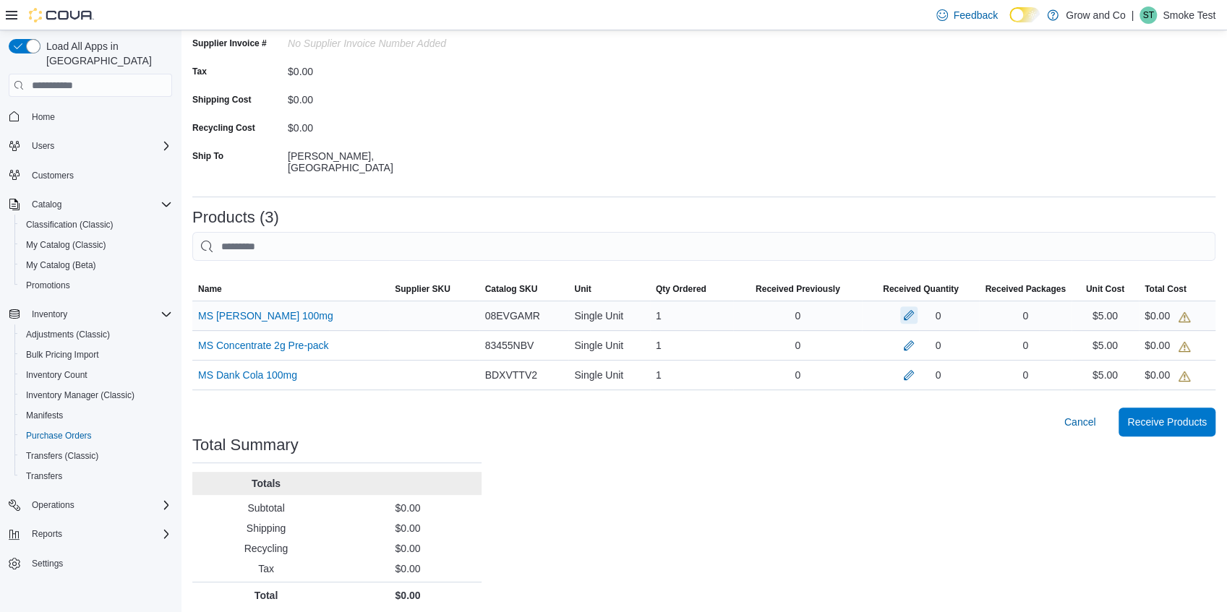
click at [917, 312] on button "button" at bounding box center [908, 315] width 17 height 17
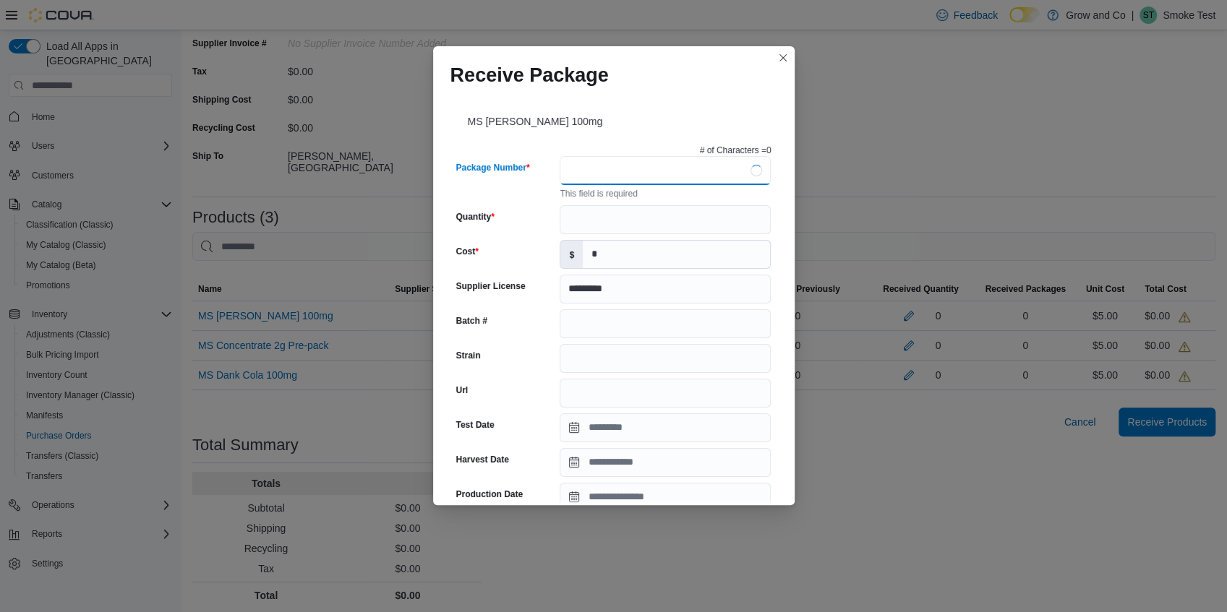
click at [584, 163] on input "Package Number" at bounding box center [665, 170] width 211 height 29
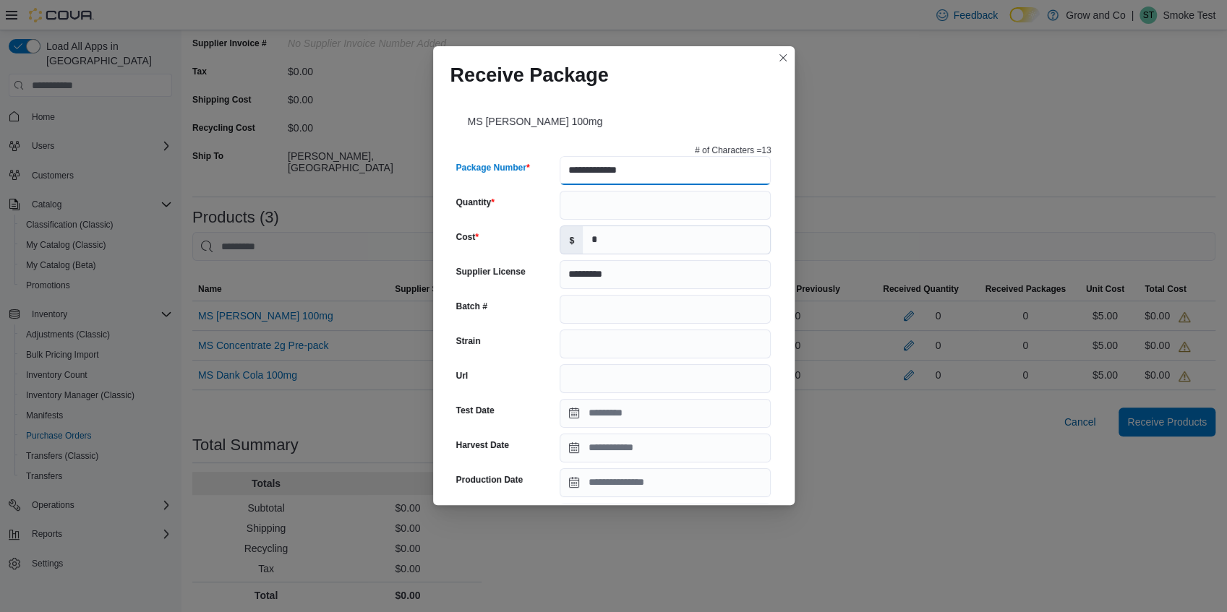
type input "**********"
click at [607, 201] on input "Quantity" at bounding box center [665, 205] width 211 height 29
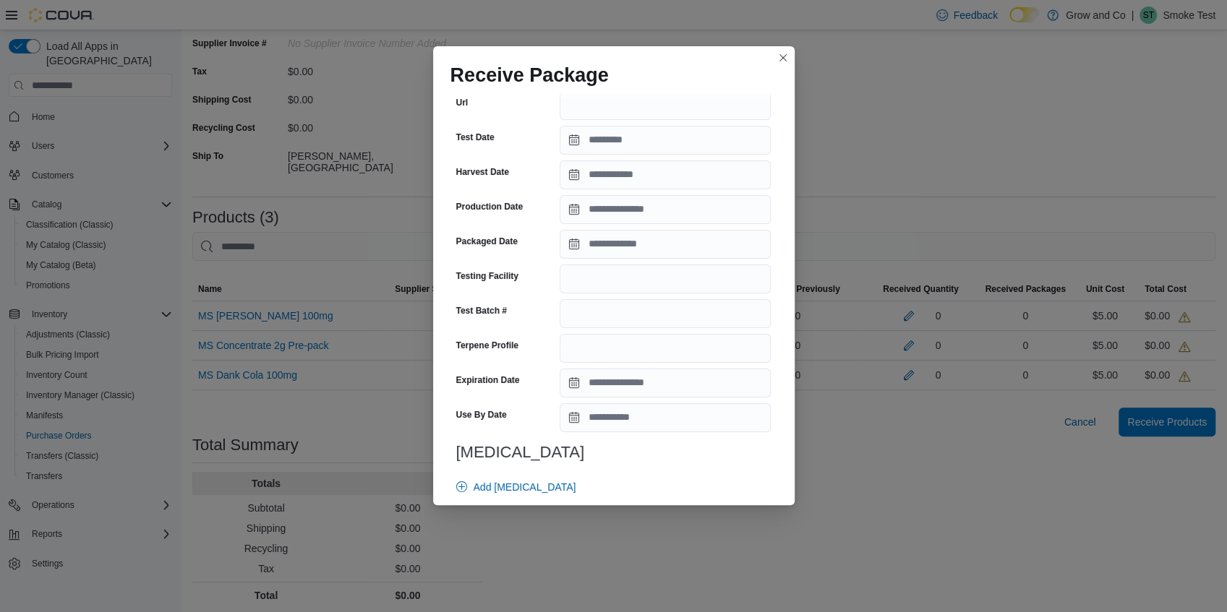
scroll to position [442, 0]
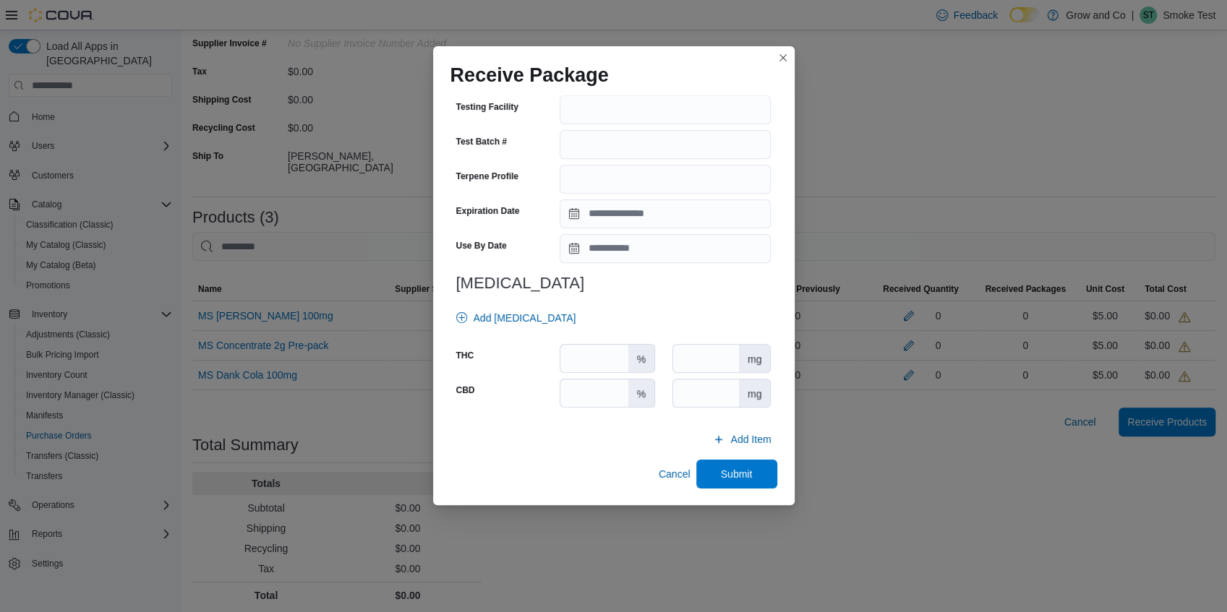
type input "****"
click at [697, 359] on input "number" at bounding box center [706, 358] width 66 height 27
type input "***"
click at [761, 474] on span "Submit" at bounding box center [737, 473] width 64 height 29
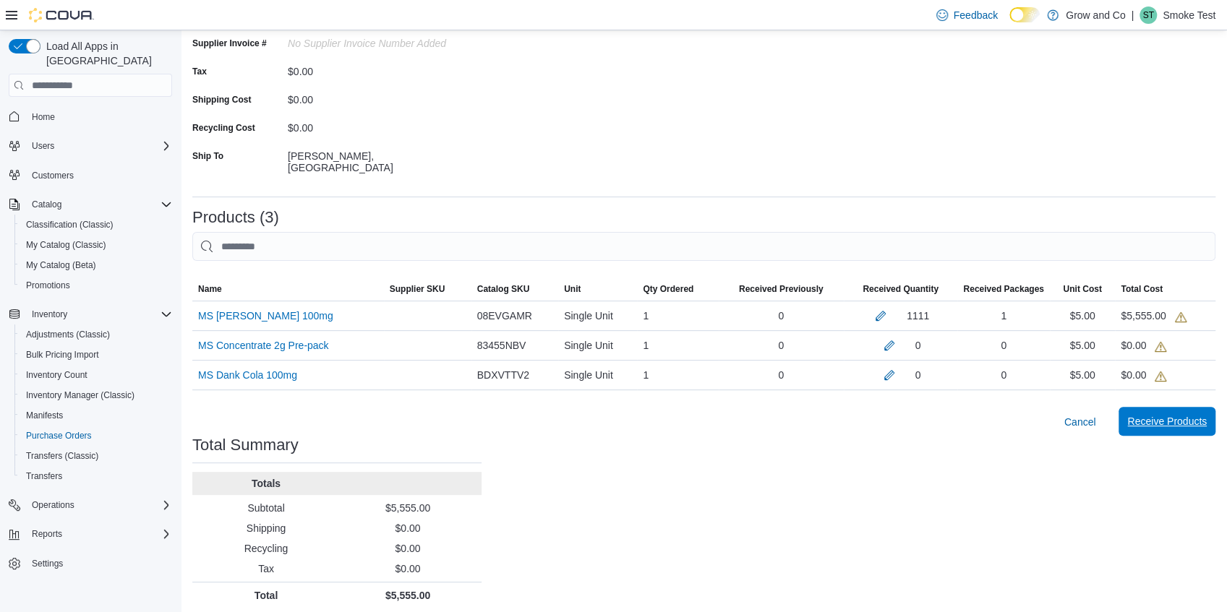
click at [1168, 415] on span "Receive Products" at bounding box center [1167, 421] width 80 height 14
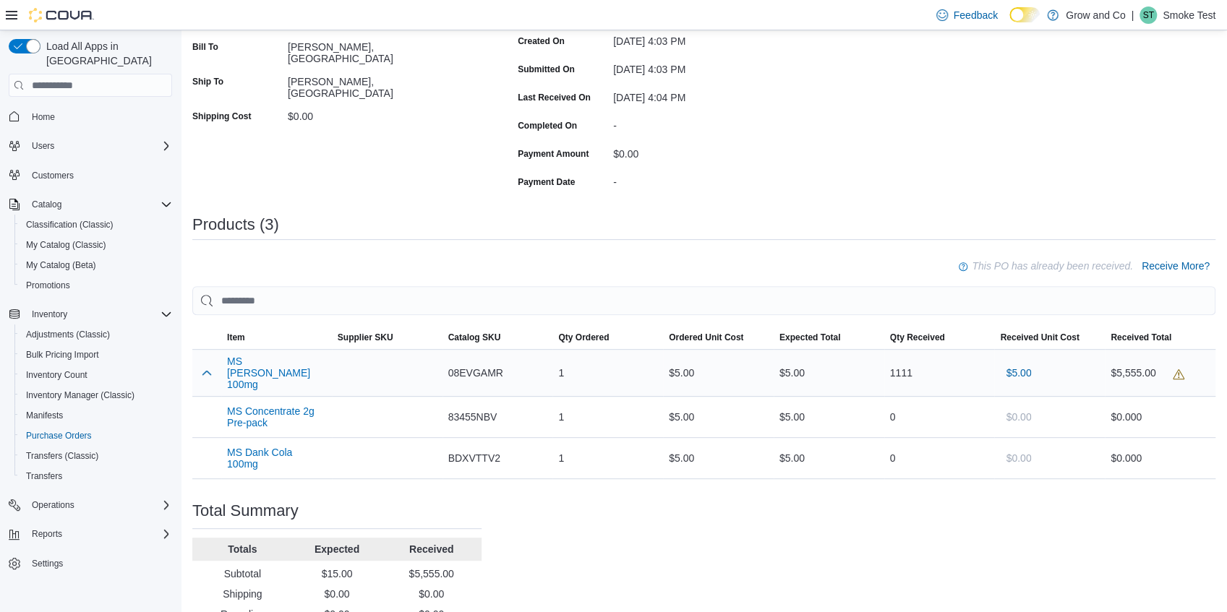
scroll to position [317, 0]
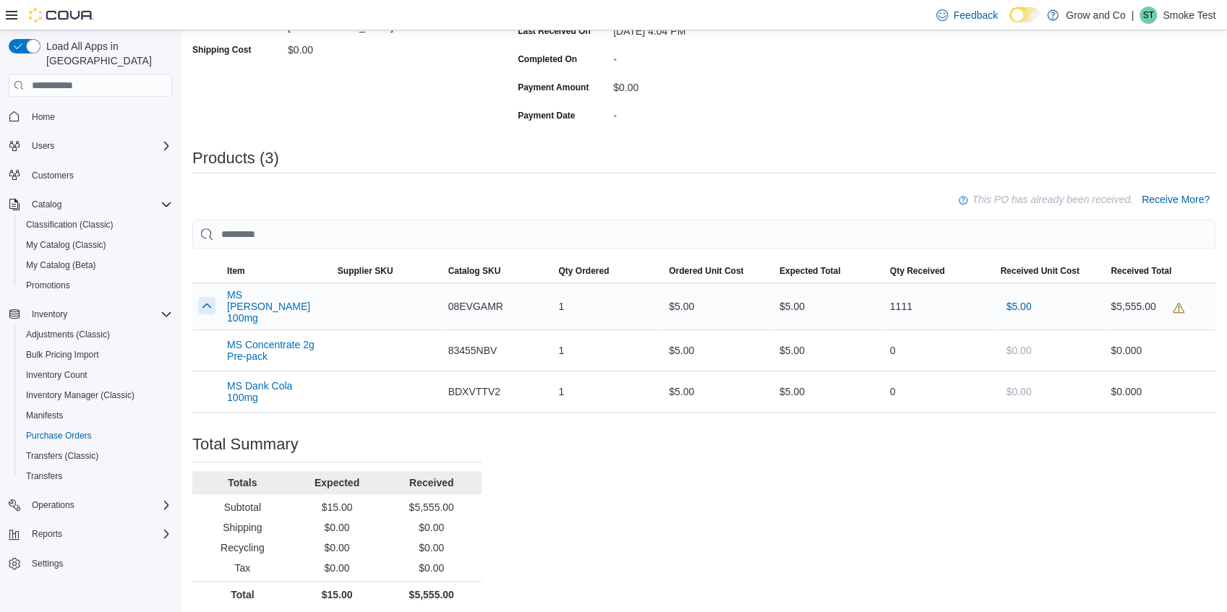
click at [203, 301] on button "button" at bounding box center [206, 305] width 17 height 17
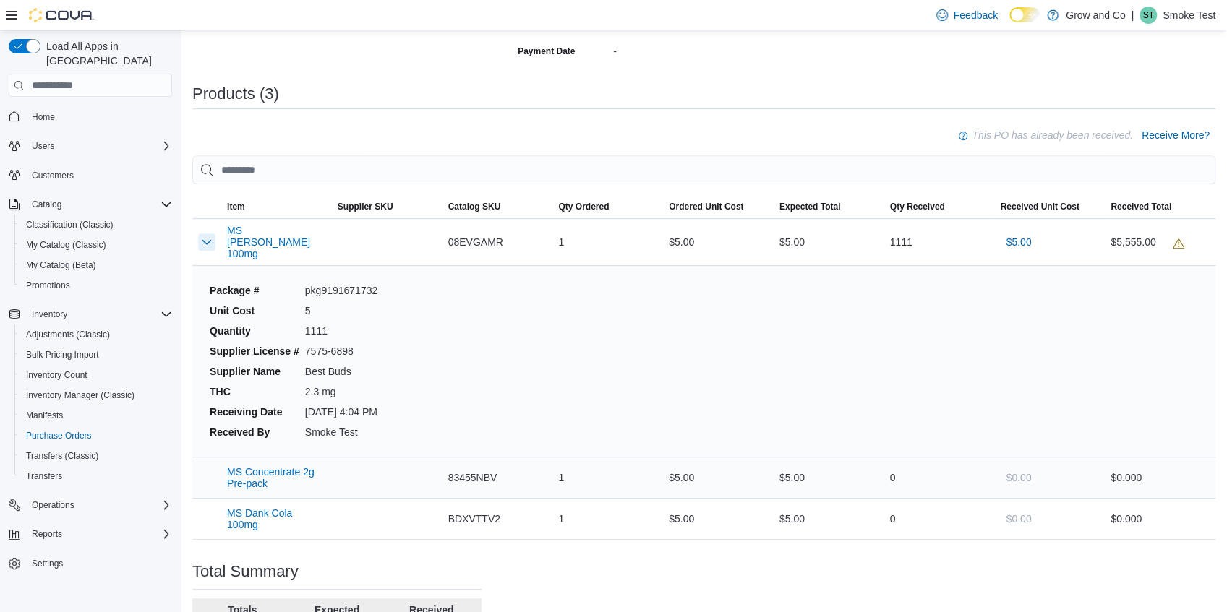
scroll to position [461, 0]
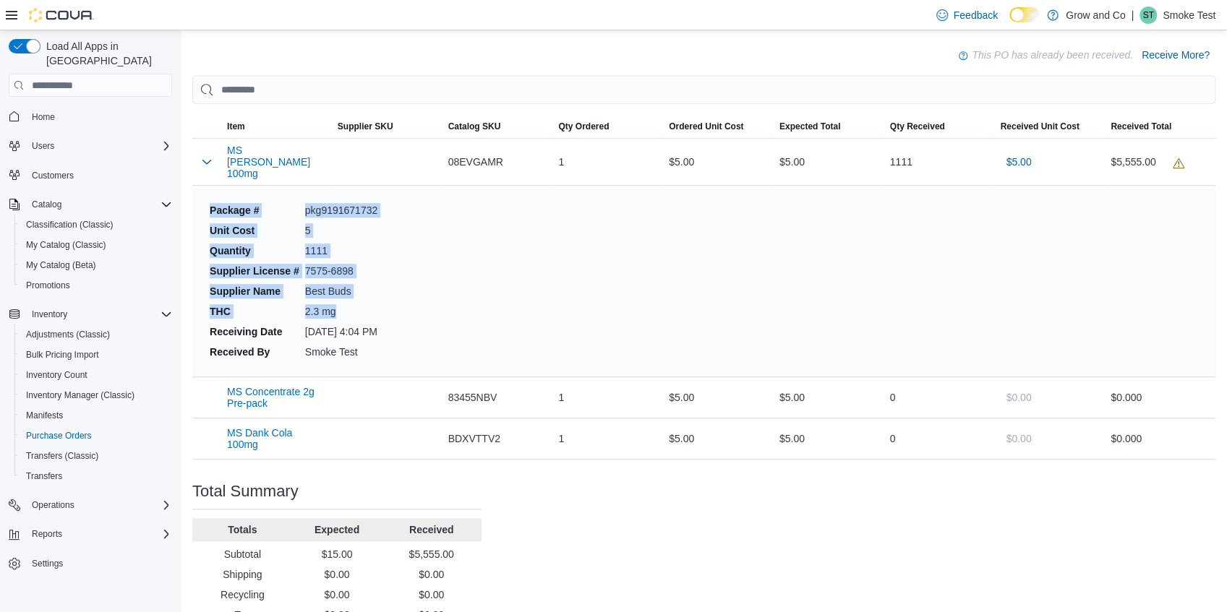
drag, startPoint x: 211, startPoint y: 204, endPoint x: 380, endPoint y: 304, distance: 196.4
click at [380, 304] on dl "Package # pkg9191671732 Unit Cost 5 Quantity 1111 Supplier License # 7575-6898 …" at bounding box center [348, 281] width 289 height 168
click at [377, 304] on dd "2.3 mg" at bounding box center [341, 311] width 72 height 14
drag, startPoint x: 351, startPoint y: 304, endPoint x: 204, endPoint y: 204, distance: 177.5
click at [204, 204] on dl "Package # pkg9191671732 Unit Cost 5 Quantity 1111 Supplier License # 7575-6898 …" at bounding box center [348, 281] width 289 height 168
